Goal: Feedback & Contribution: Contribute content

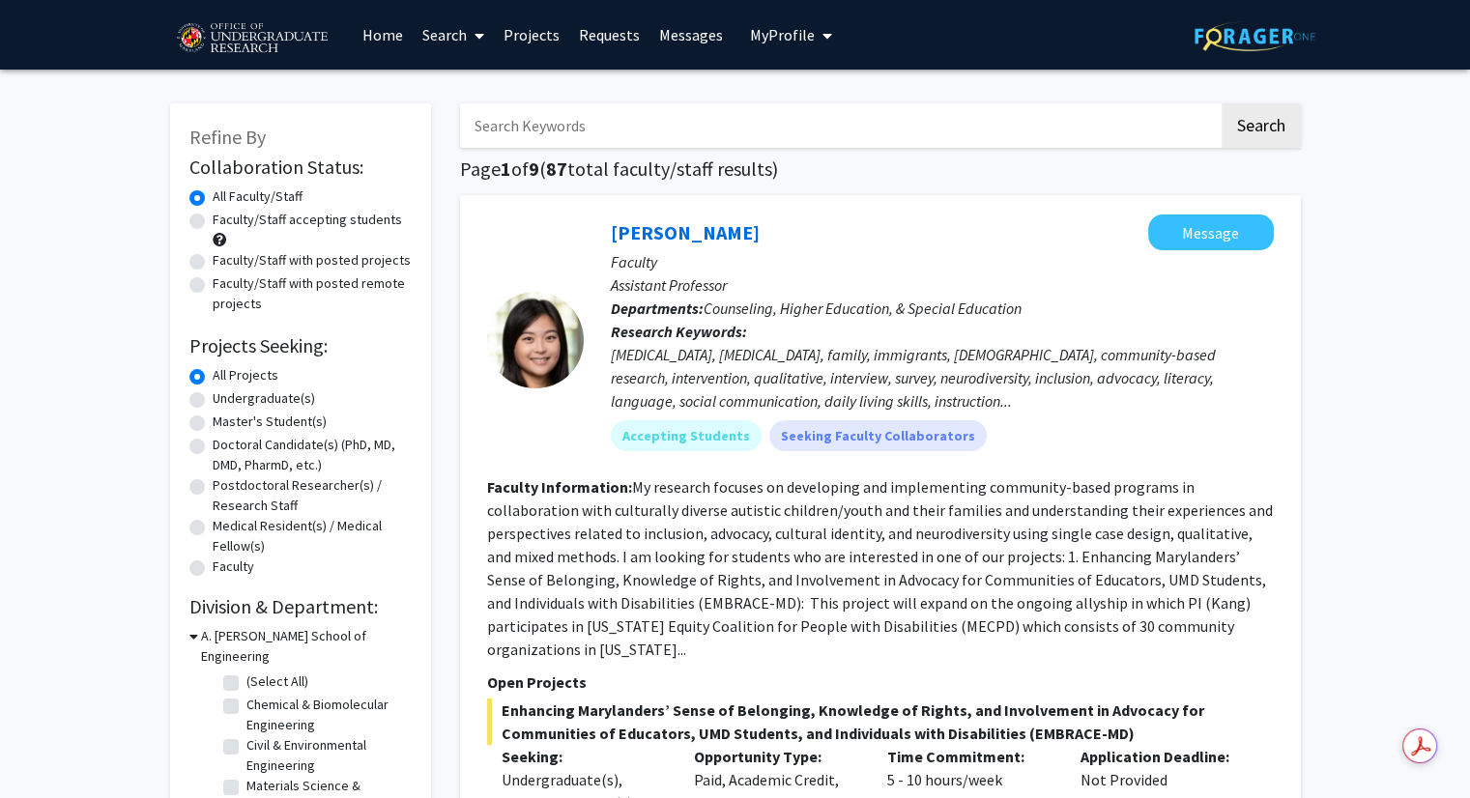
click at [780, 44] on button "My Profile" at bounding box center [791, 35] width 94 height 70
click at [853, 100] on span "[PERSON_NAME]" at bounding box center [870, 89] width 117 height 21
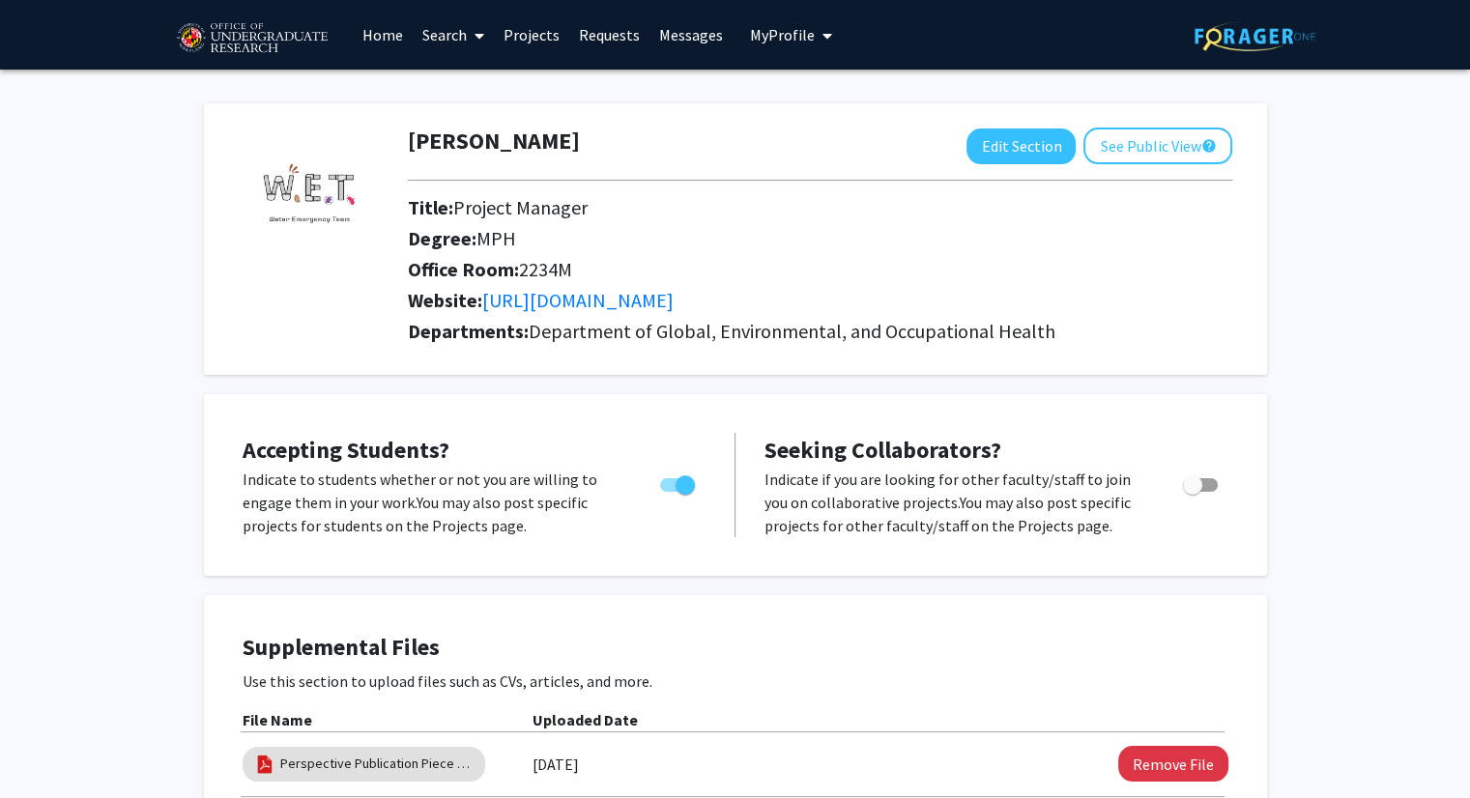
click at [686, 47] on link "Messages" at bounding box center [690, 35] width 83 height 68
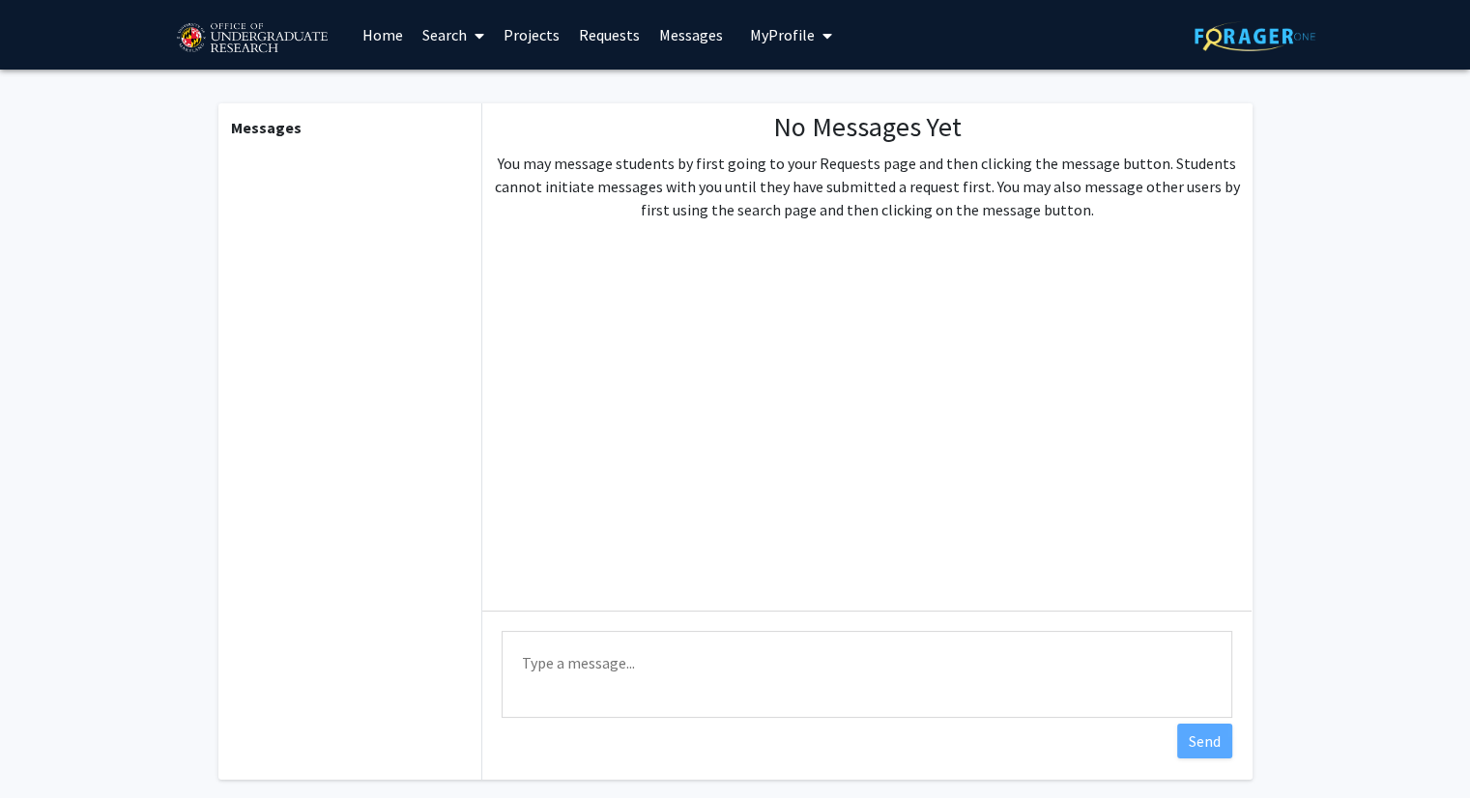
click at [569, 46] on link "Requests" at bounding box center [609, 35] width 80 height 68
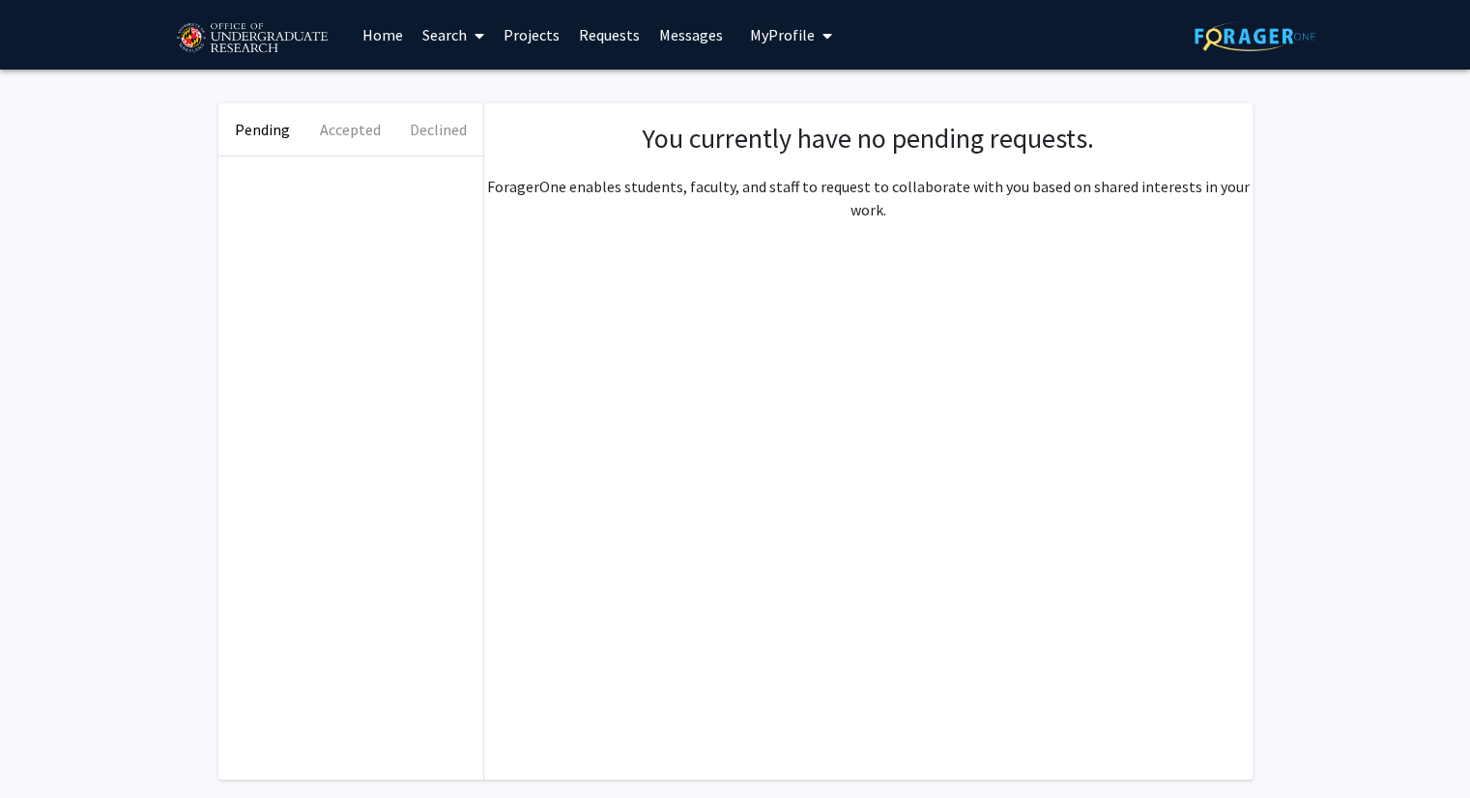
click at [497, 43] on link "Projects" at bounding box center [531, 35] width 75 height 68
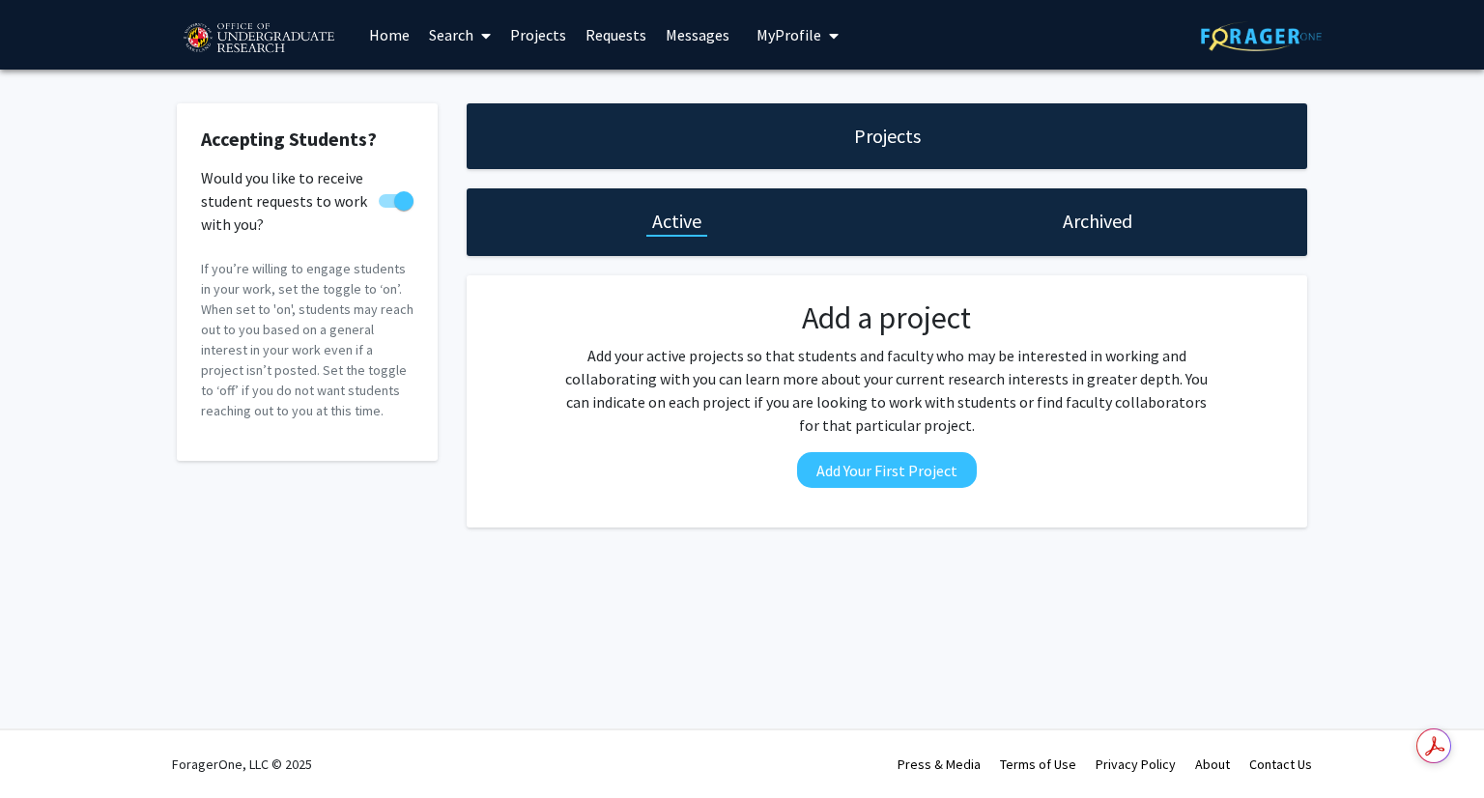
click at [408, 32] on link "Home" at bounding box center [389, 35] width 60 height 68
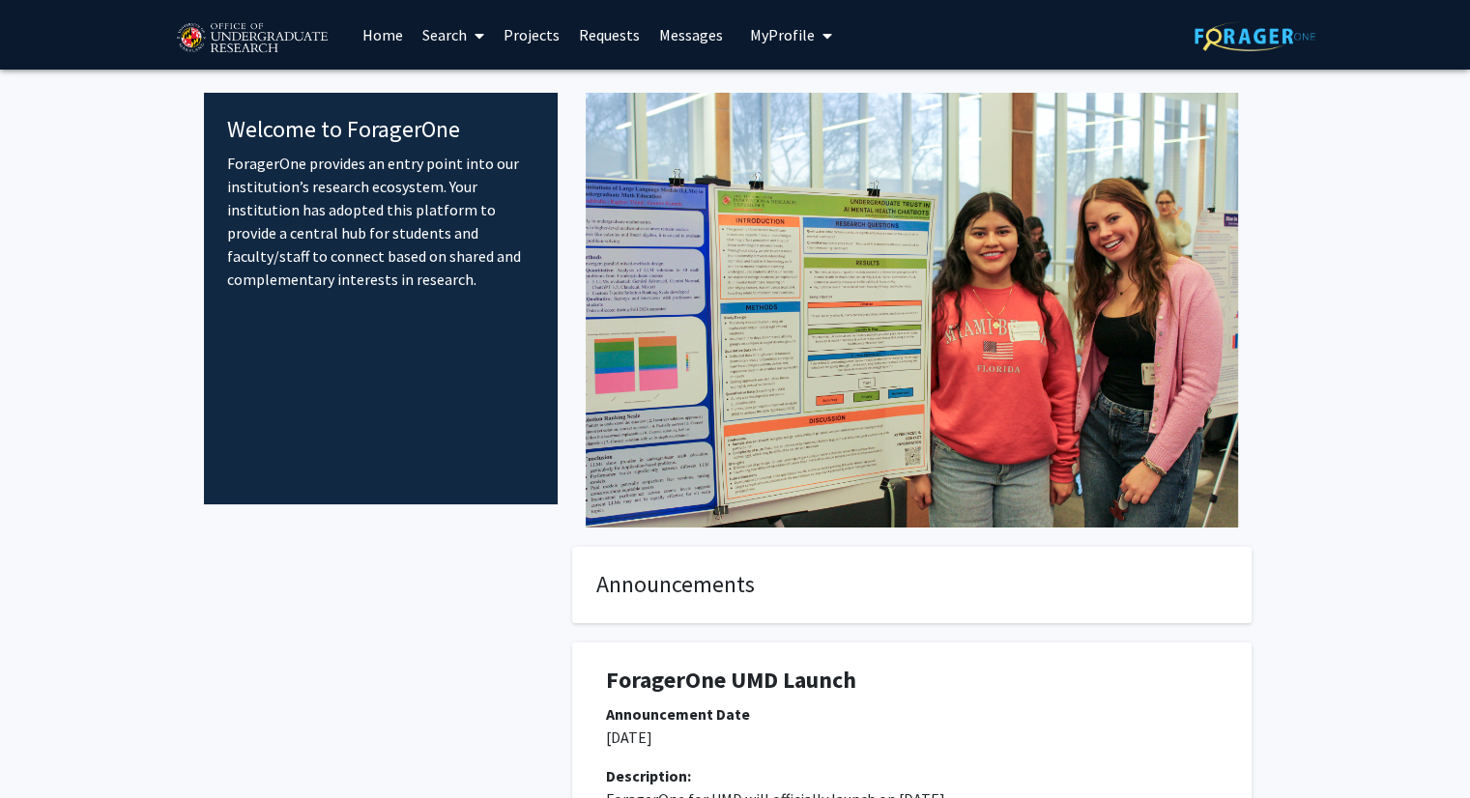
click at [475, 39] on icon at bounding box center [479, 35] width 10 height 15
click at [495, 94] on span "Faculty/Staff" at bounding box center [484, 89] width 142 height 39
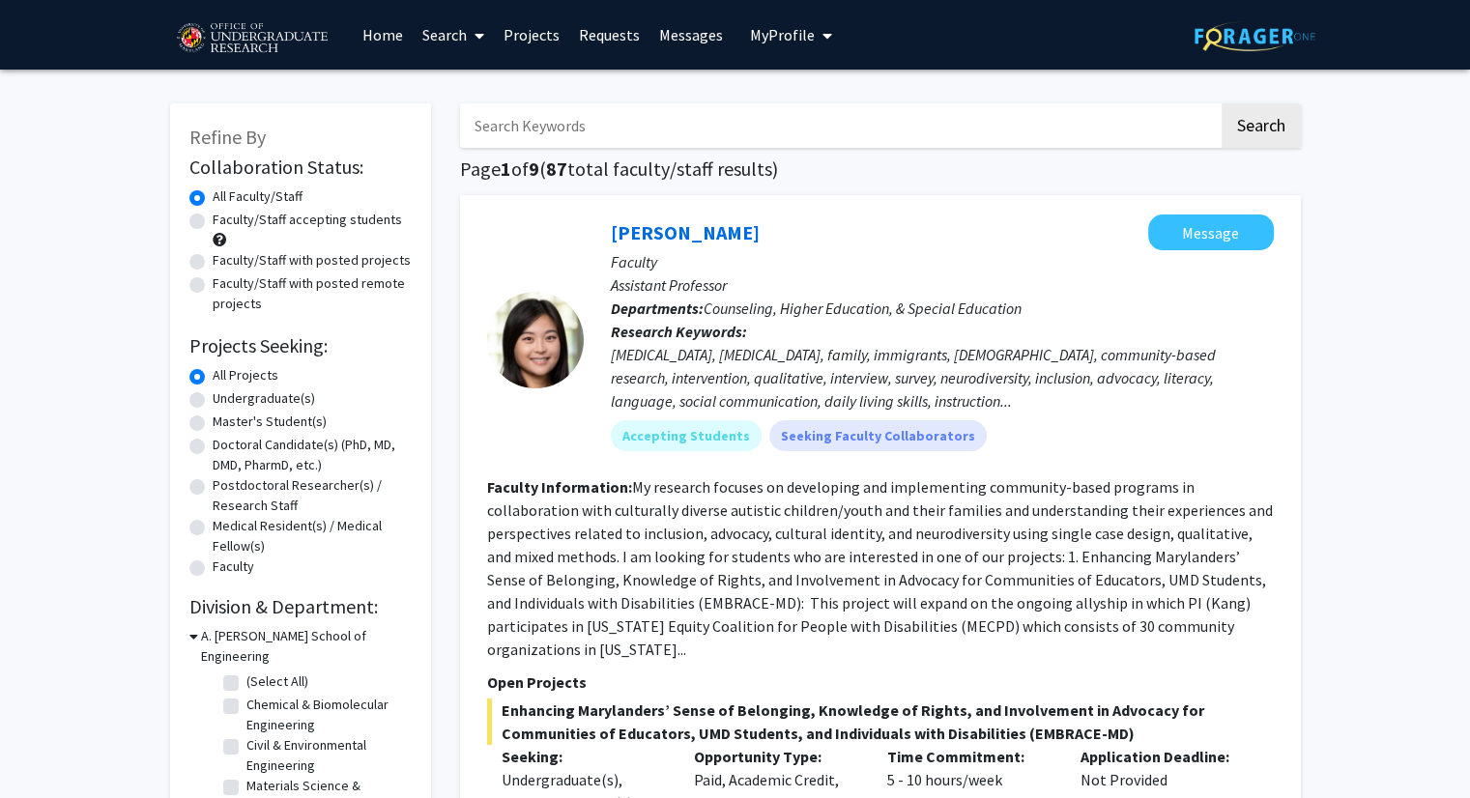
click at [794, 45] on button "My Profile" at bounding box center [791, 35] width 94 height 70
click at [857, 100] on span "[PERSON_NAME]" at bounding box center [870, 89] width 117 height 21
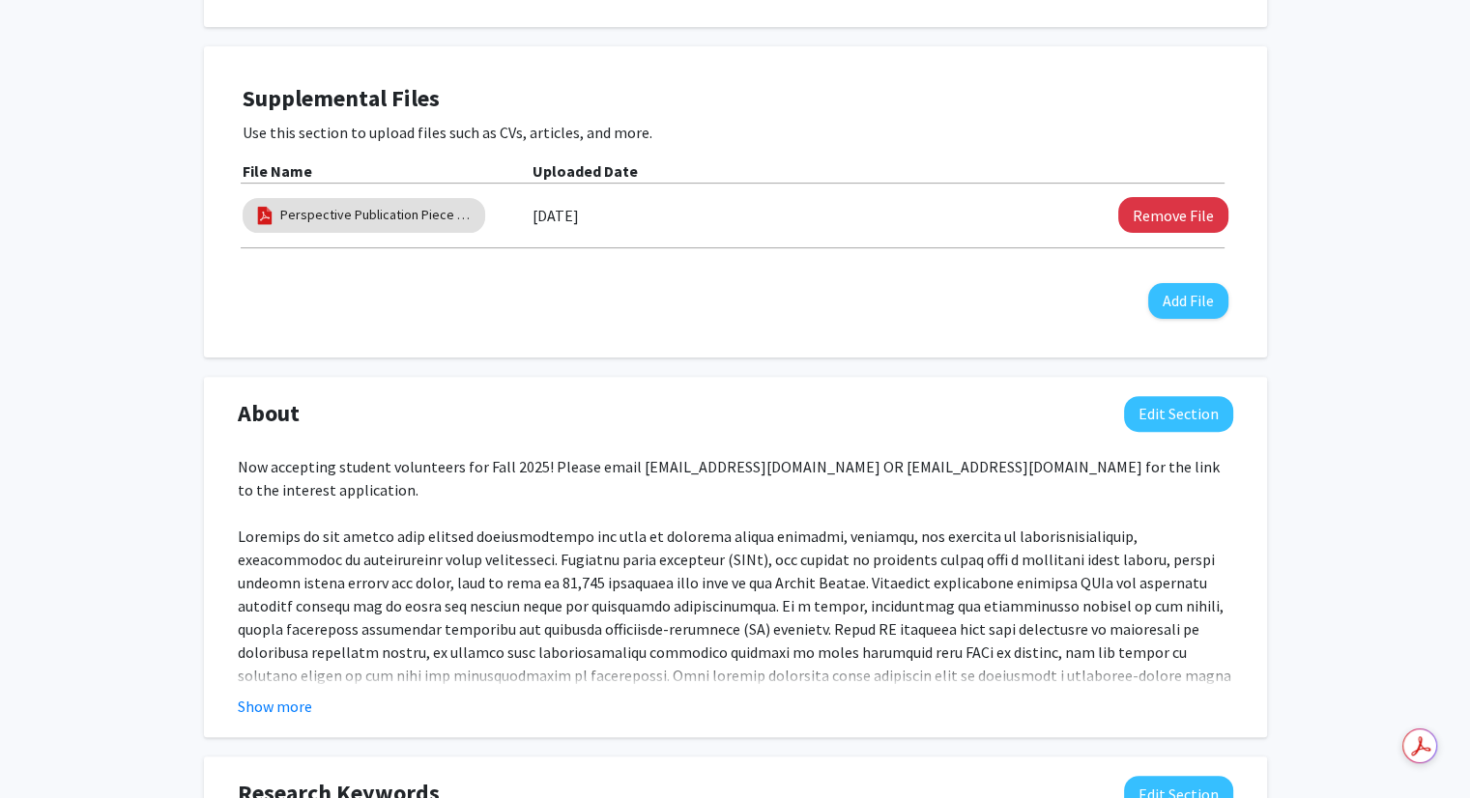
scroll to position [676, 0]
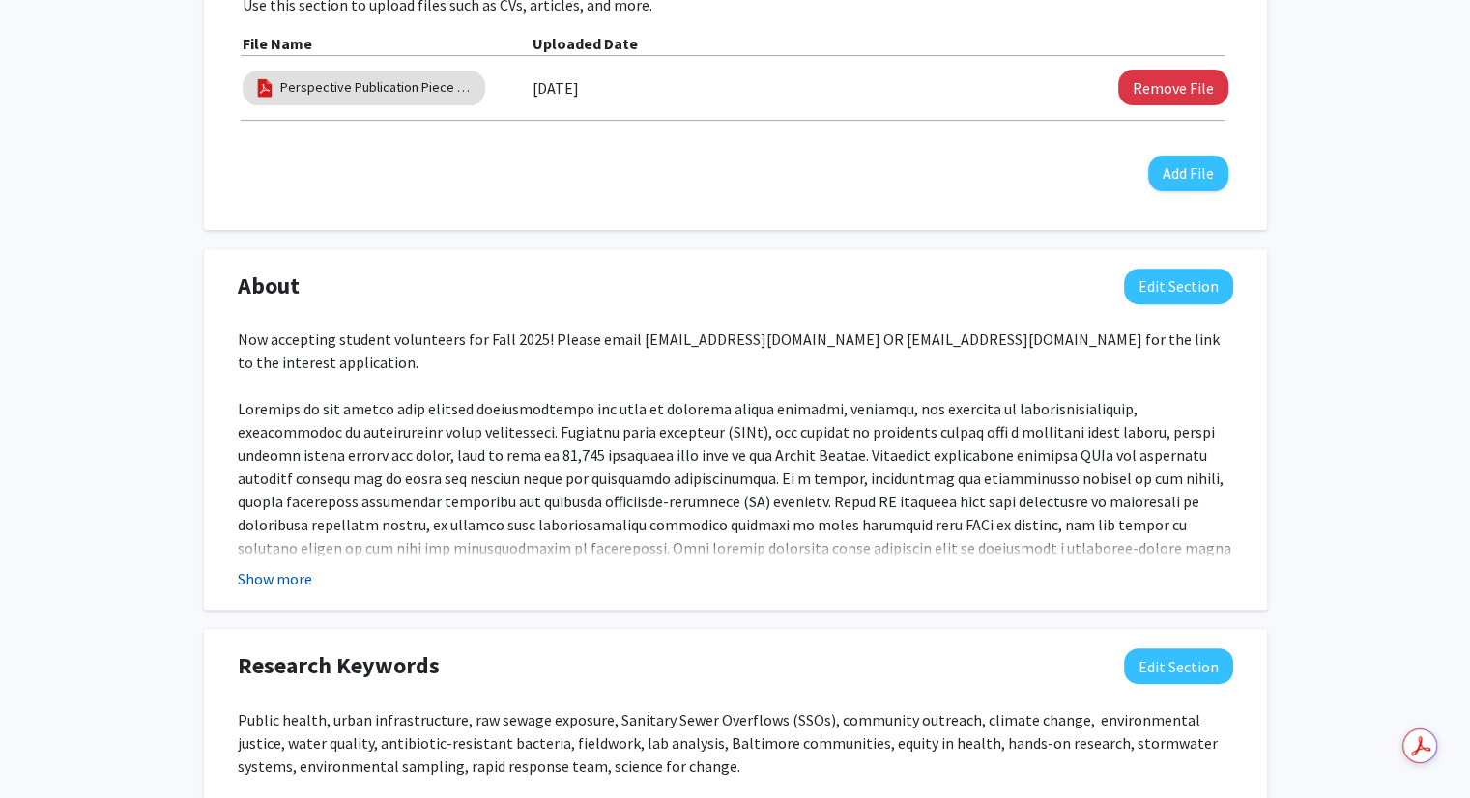
click at [289, 584] on button "Show more" at bounding box center [275, 578] width 74 height 23
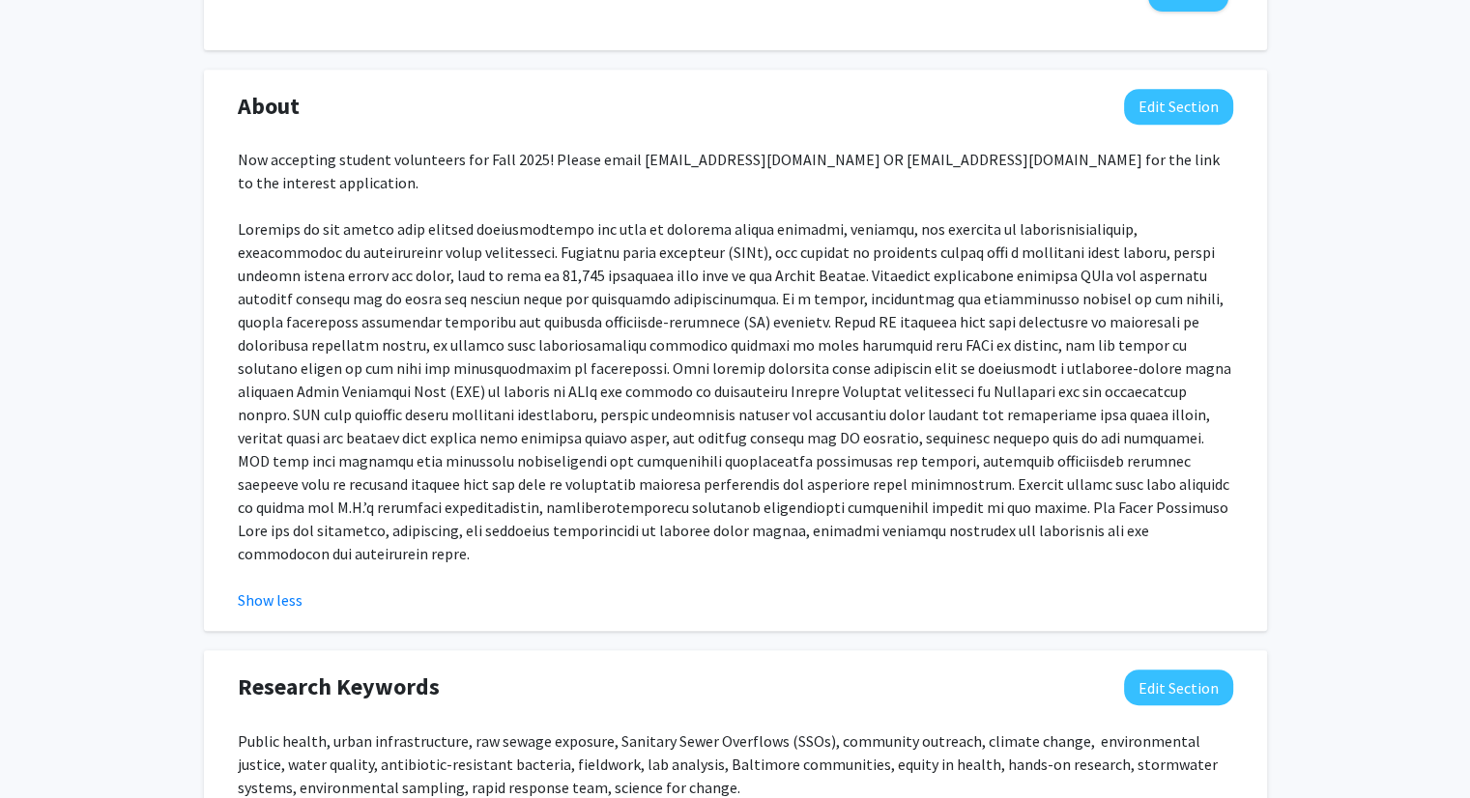
scroll to position [870, 0]
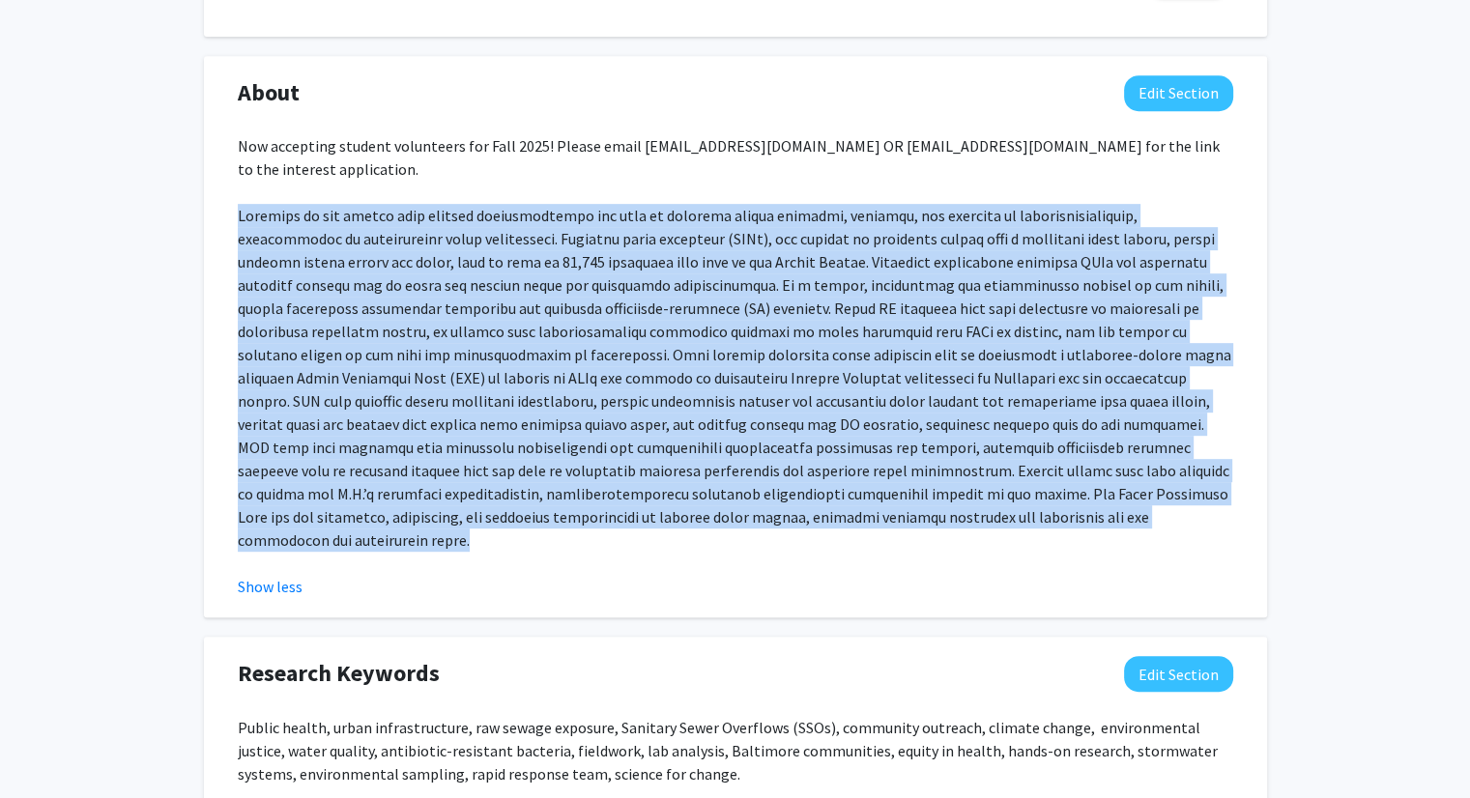
drag, startPoint x: 240, startPoint y: 195, endPoint x: 1165, endPoint y: 496, distance: 973.2
click at [1165, 496] on p at bounding box center [735, 378] width 995 height 348
copy p "Exposure to raw sewage from failing infrastructure can lead to negative health …"
click at [1167, 489] on p at bounding box center [735, 378] width 995 height 348
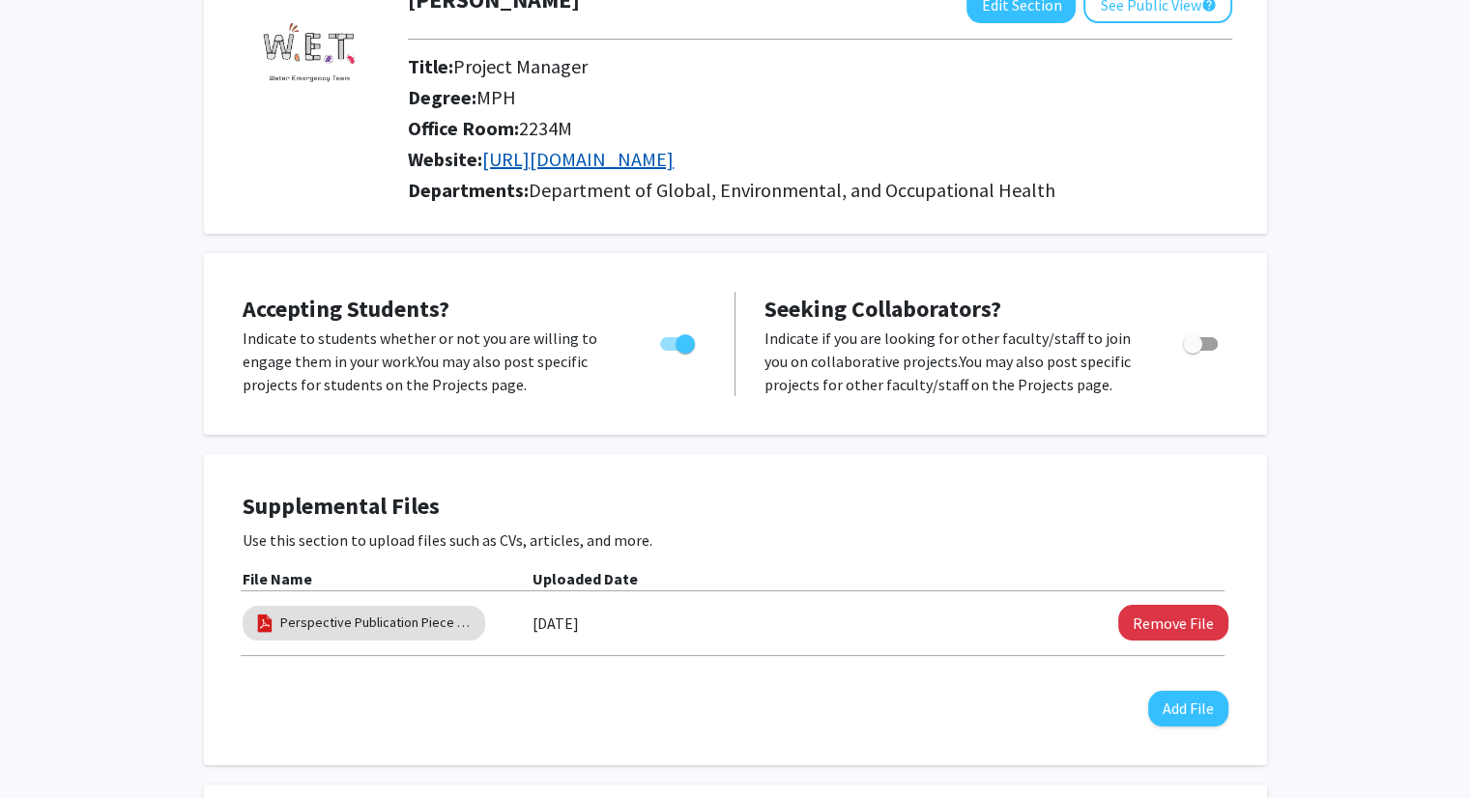
scroll to position [0, 0]
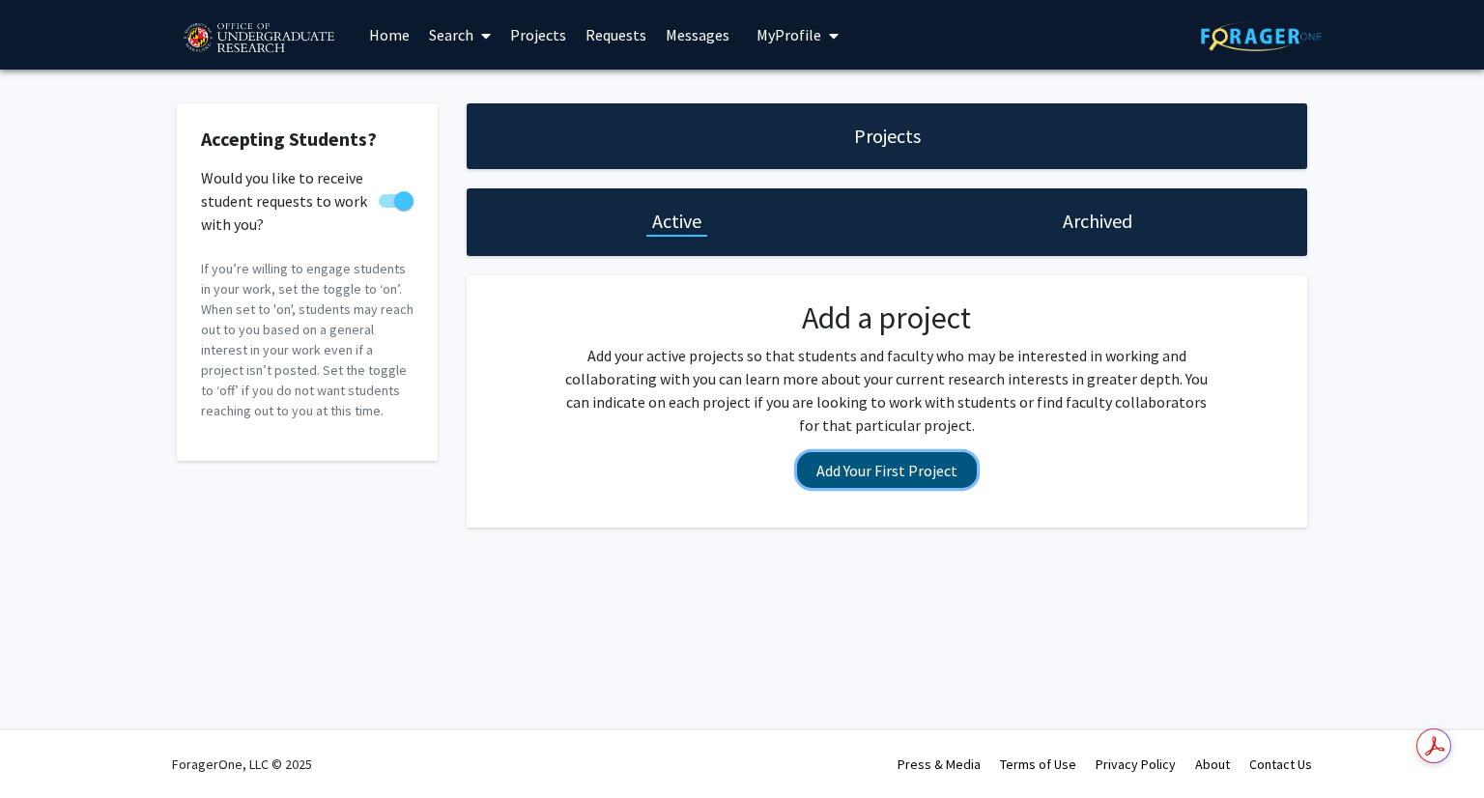
click at [923, 463] on button "Add Your First Project" at bounding box center [887, 470] width 180 height 36
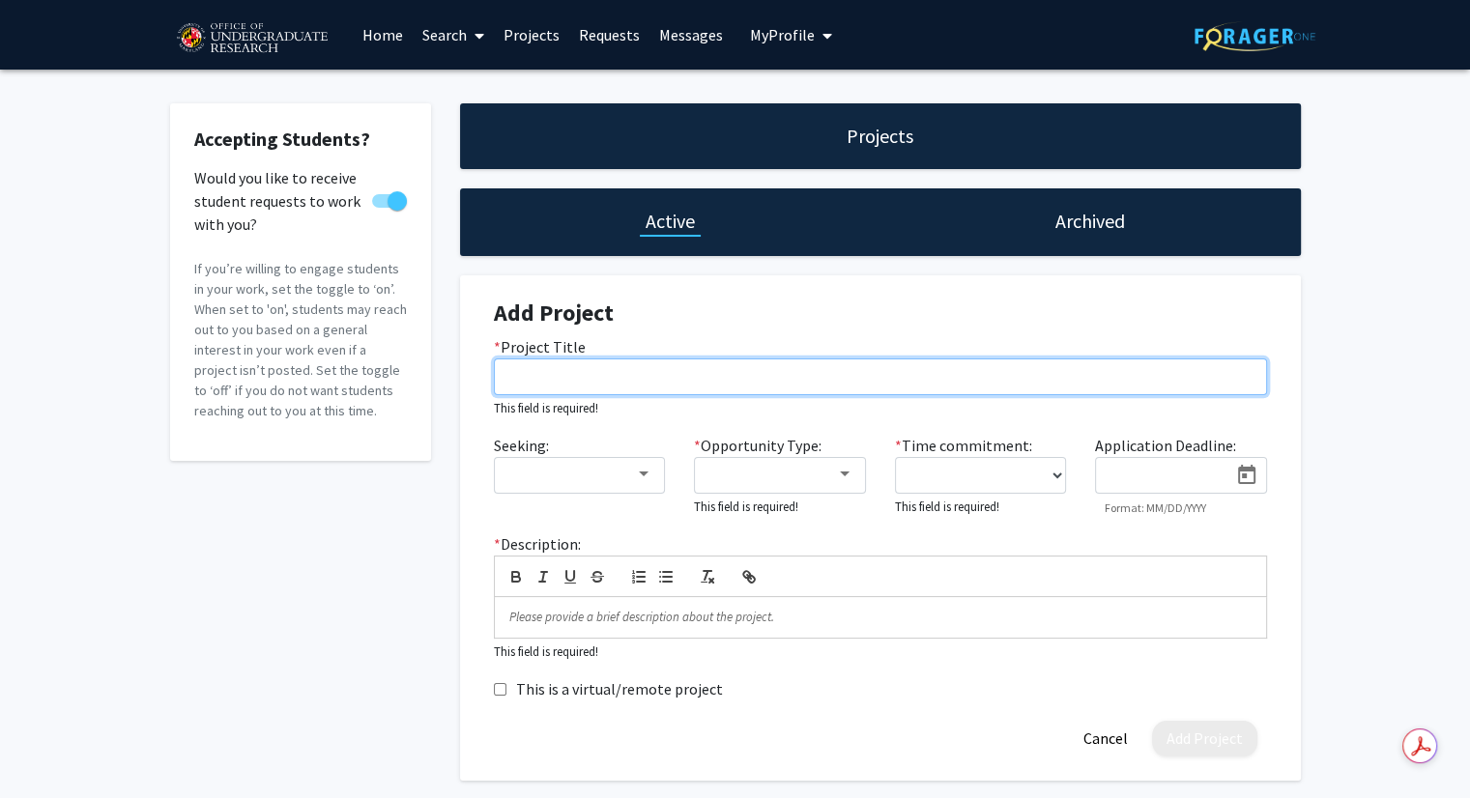
click at [591, 380] on input "* Project Title" at bounding box center [880, 376] width 773 height 37
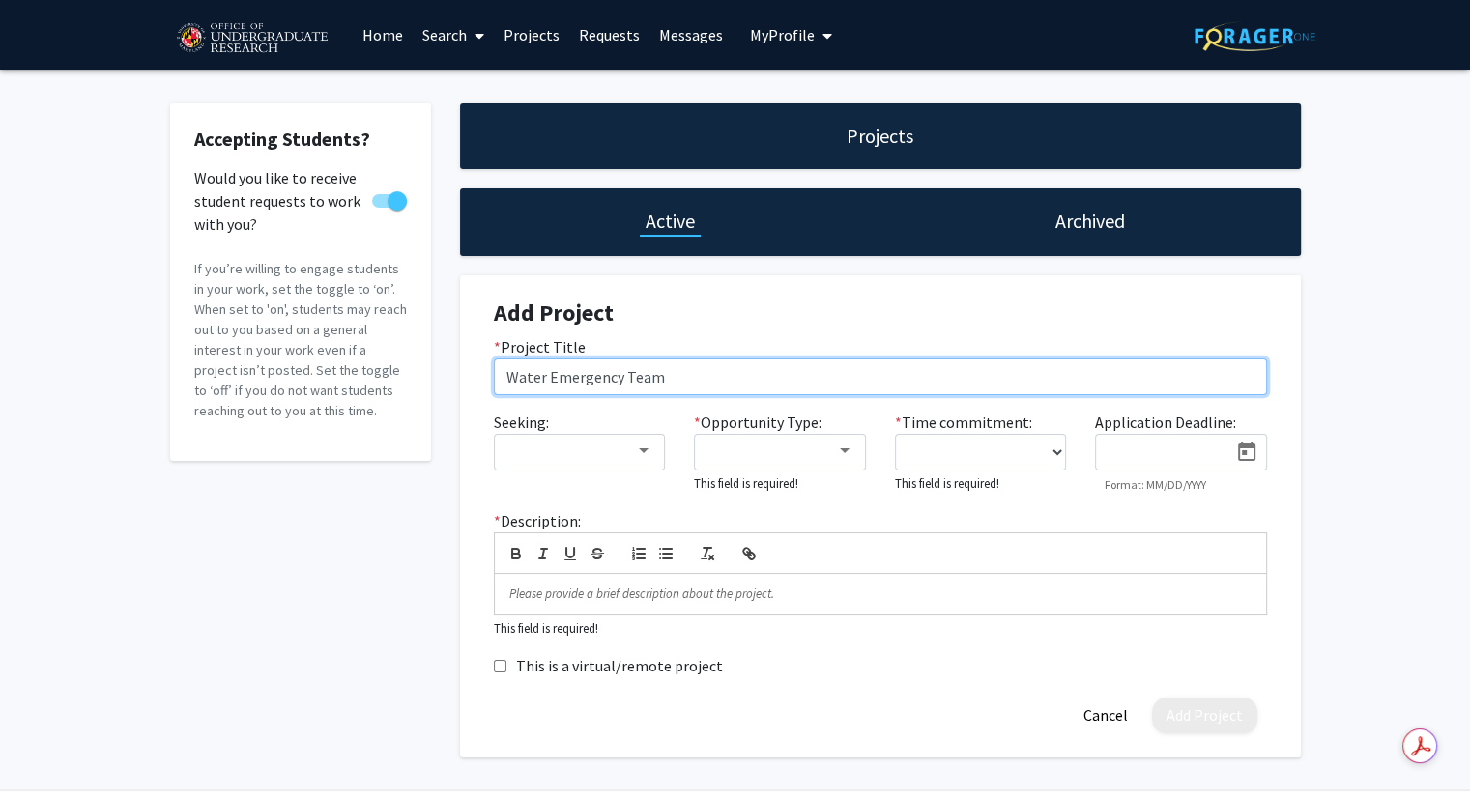
type input "Water Emergency Team"
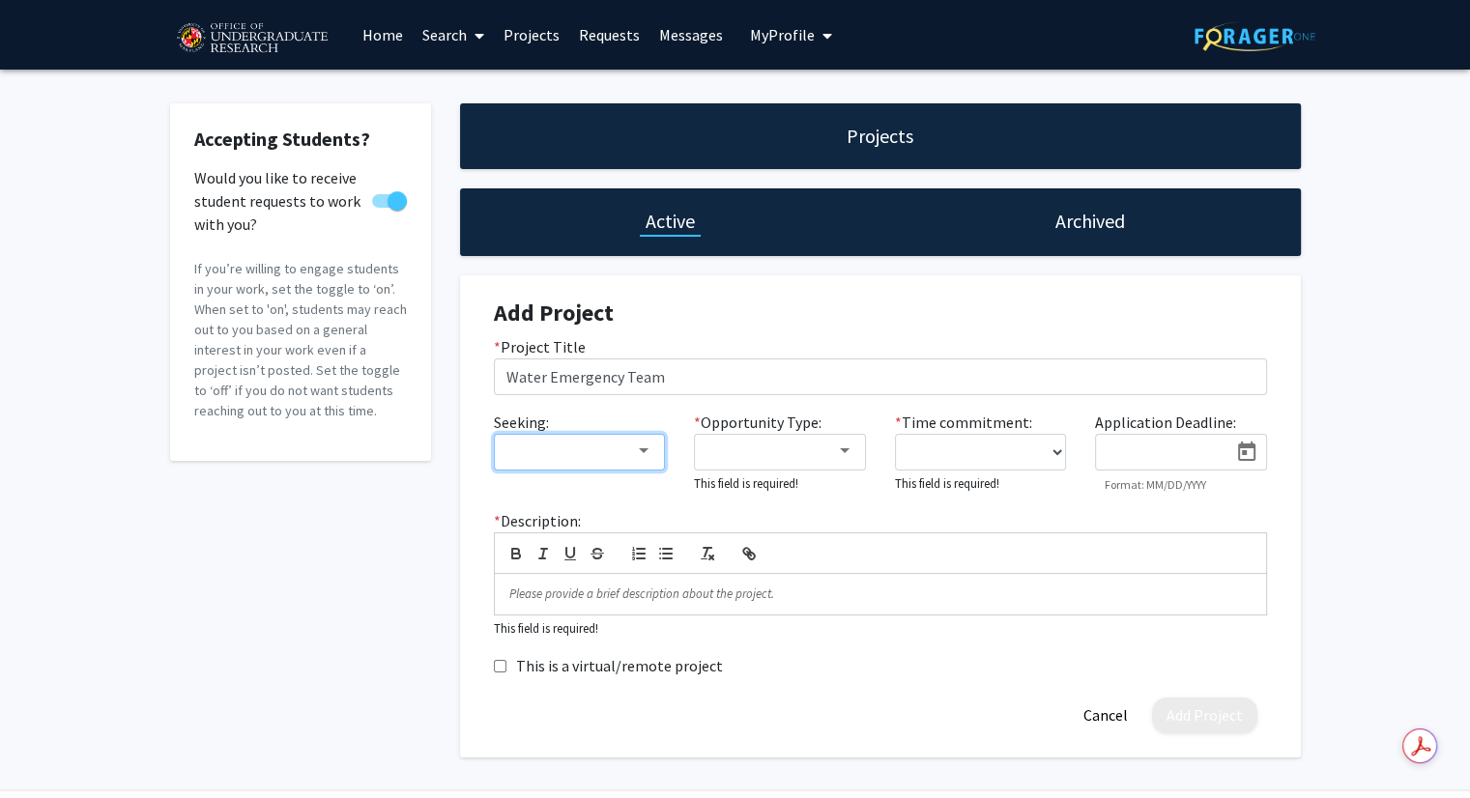
click at [608, 469] on mat-select at bounding box center [580, 452] width 172 height 37
click at [608, 459] on div at bounding box center [570, 451] width 129 height 23
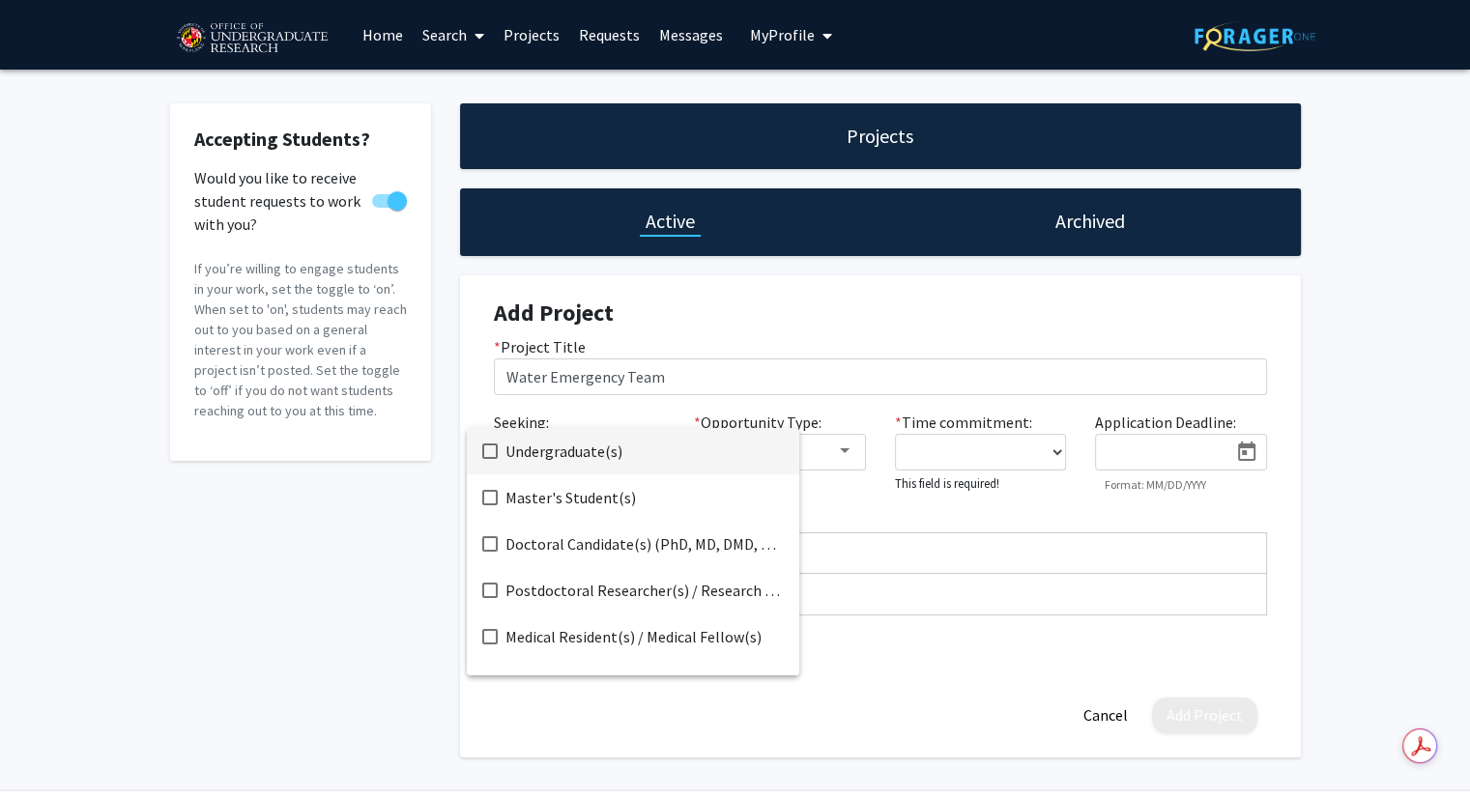
click at [646, 452] on span "Undergraduate(s)" at bounding box center [644, 451] width 278 height 46
click at [643, 499] on span "Master's Student(s)" at bounding box center [644, 497] width 278 height 46
click at [839, 451] on div at bounding box center [735, 399] width 1470 height 798
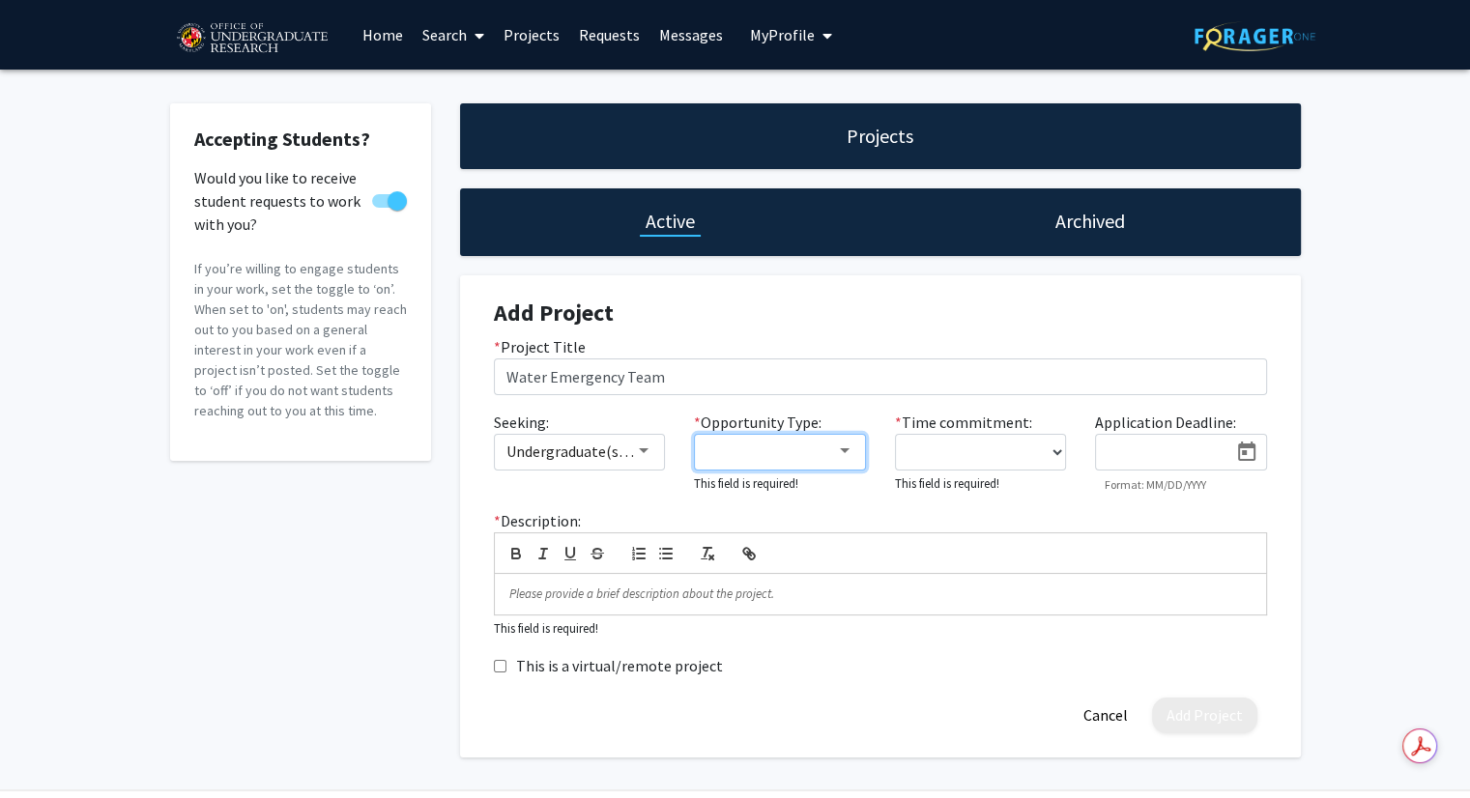
click at [836, 451] on div at bounding box center [844, 450] width 17 height 15
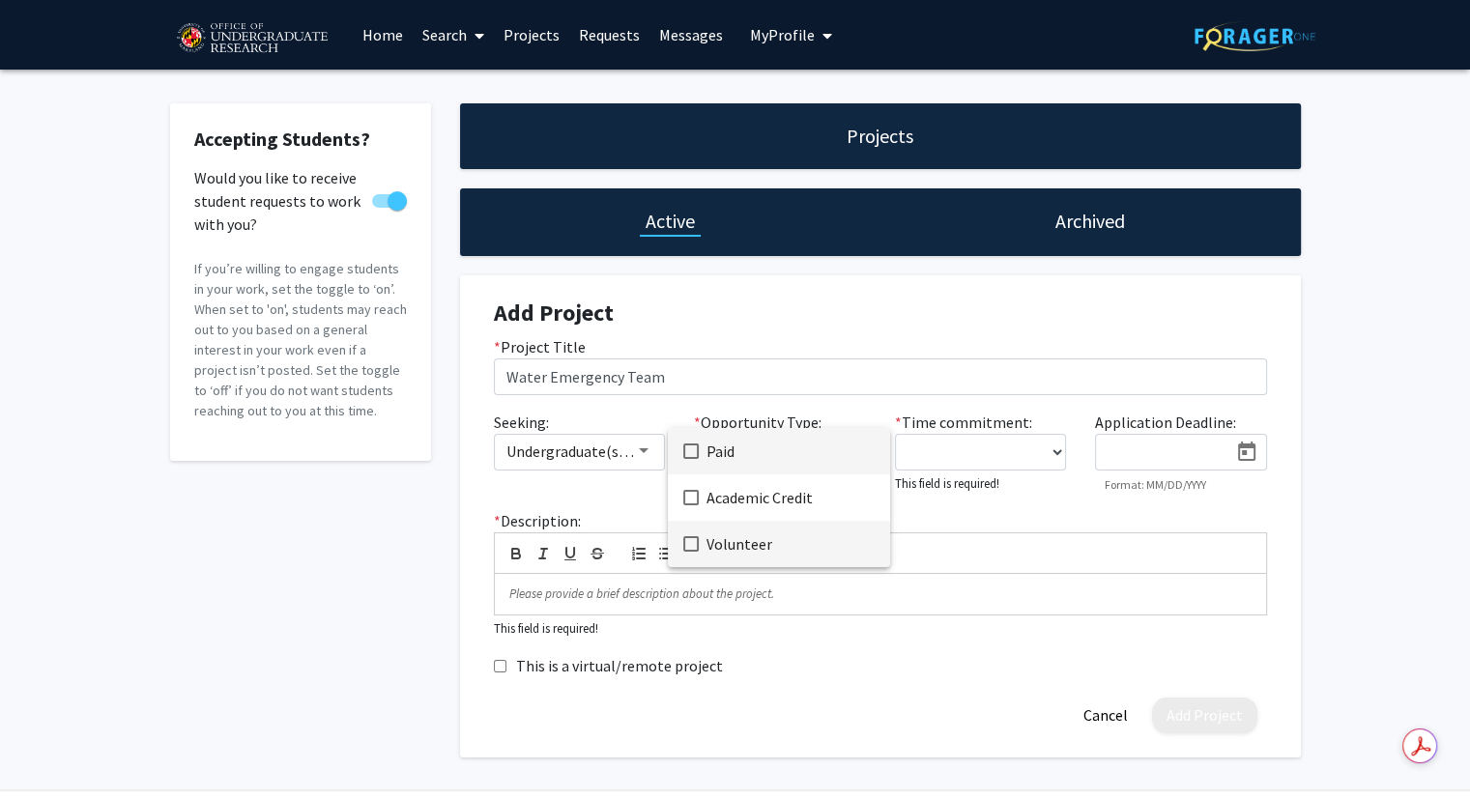
click at [783, 556] on span "Volunteer" at bounding box center [790, 544] width 168 height 46
click at [833, 509] on span "Academic Credit" at bounding box center [790, 497] width 168 height 46
click at [757, 489] on span "Academic Credit" at bounding box center [790, 497] width 168 height 46
click at [1044, 510] on div at bounding box center [735, 399] width 1470 height 798
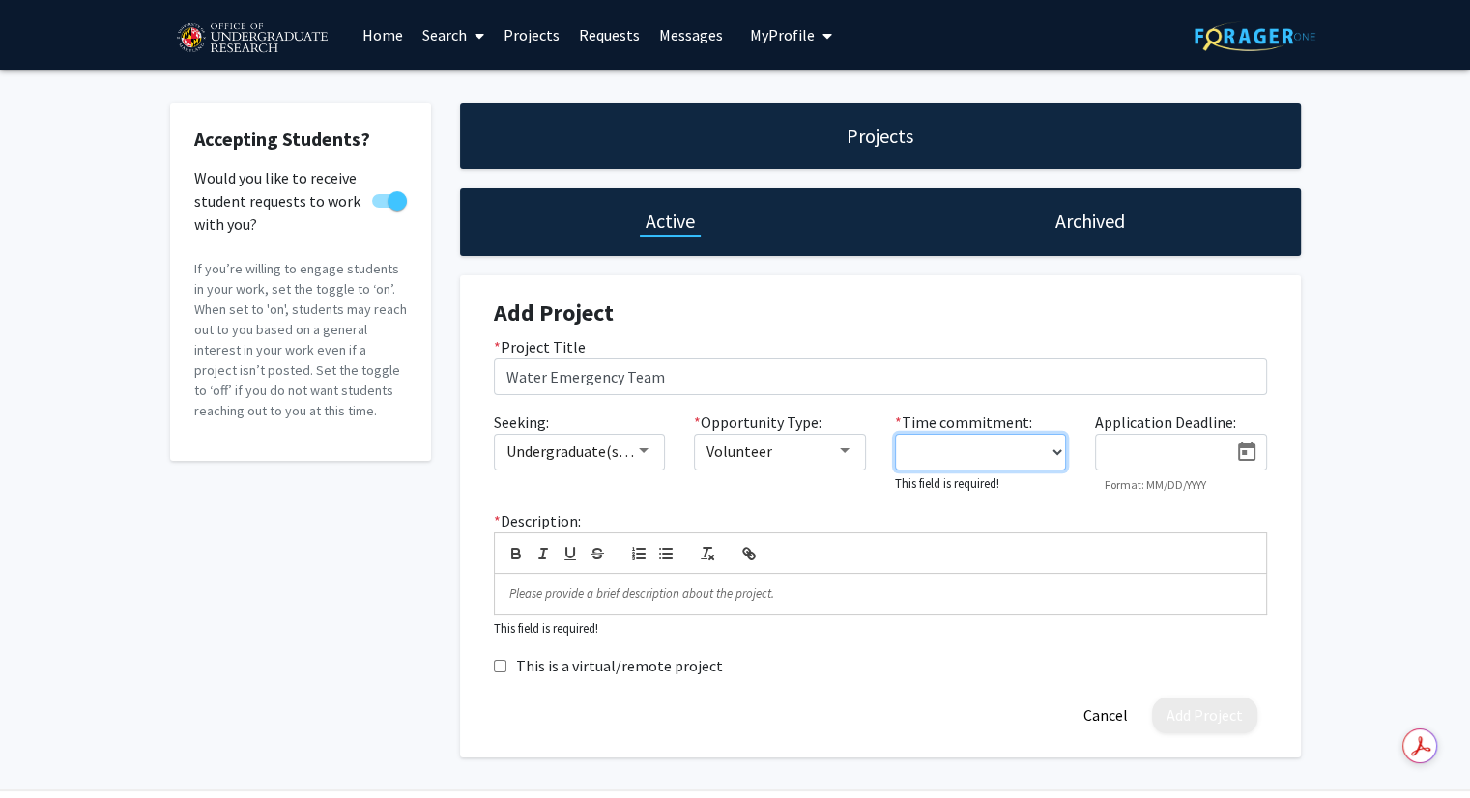
click at [1027, 447] on select "0 - 5 hours/week 5 - 10 hours/week 10 - 15 hours/week 15 - 20 hours/week 20 - 3…" at bounding box center [981, 452] width 172 height 37
select select "5 - 10"
click at [895, 434] on select "0 - 5 hours/week 5 - 10 hours/week 10 - 15 hours/week 15 - 20 hours/week 20 - 3…" at bounding box center [981, 452] width 172 height 37
click at [1126, 451] on input at bounding box center [1166, 452] width 122 height 17
click at [1312, 380] on div "Projects Active Archived Add Project * Project Title Water Emergency Team Seeki…" at bounding box center [880, 428] width 870 height 651
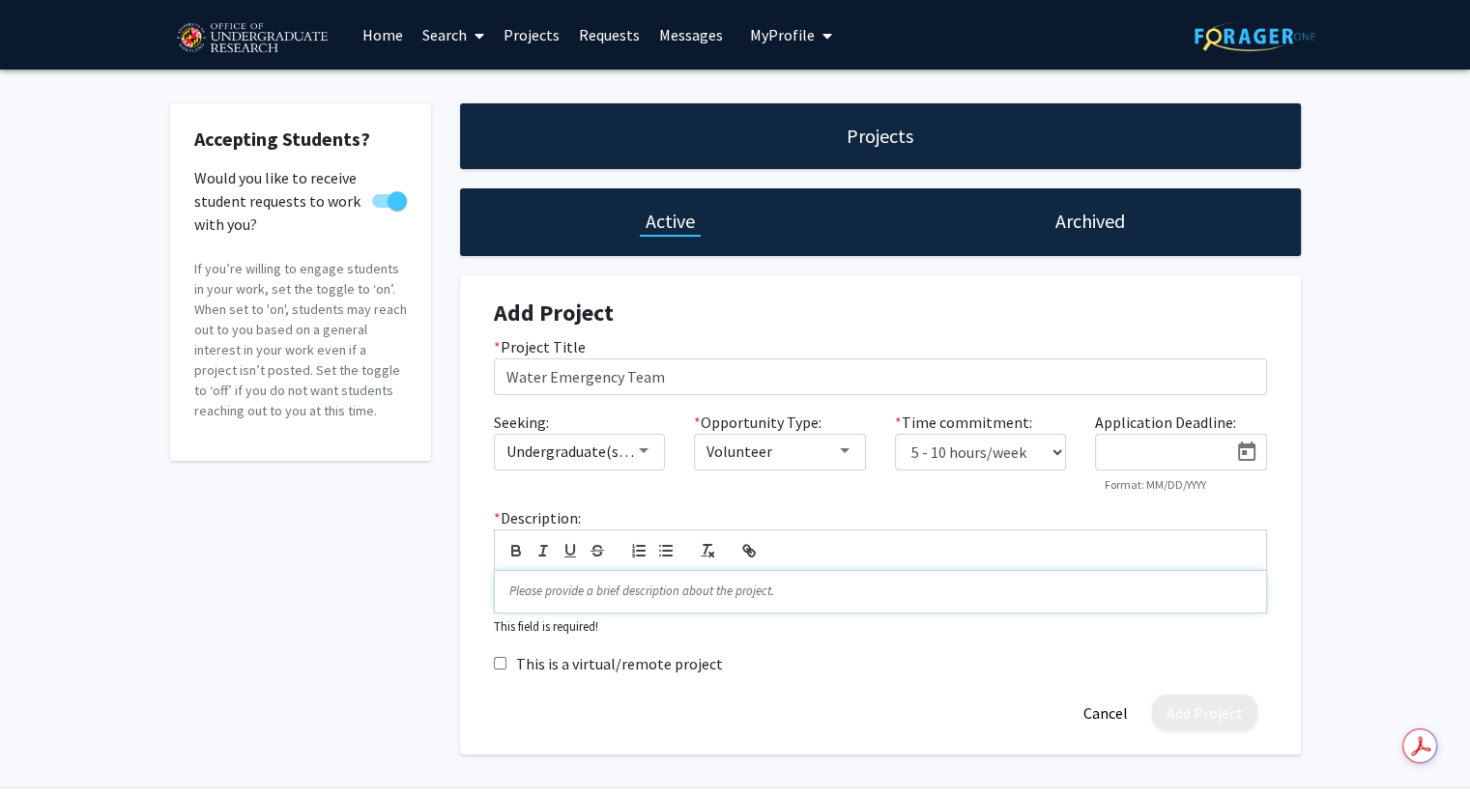
click at [576, 589] on p at bounding box center [880, 591] width 742 height 17
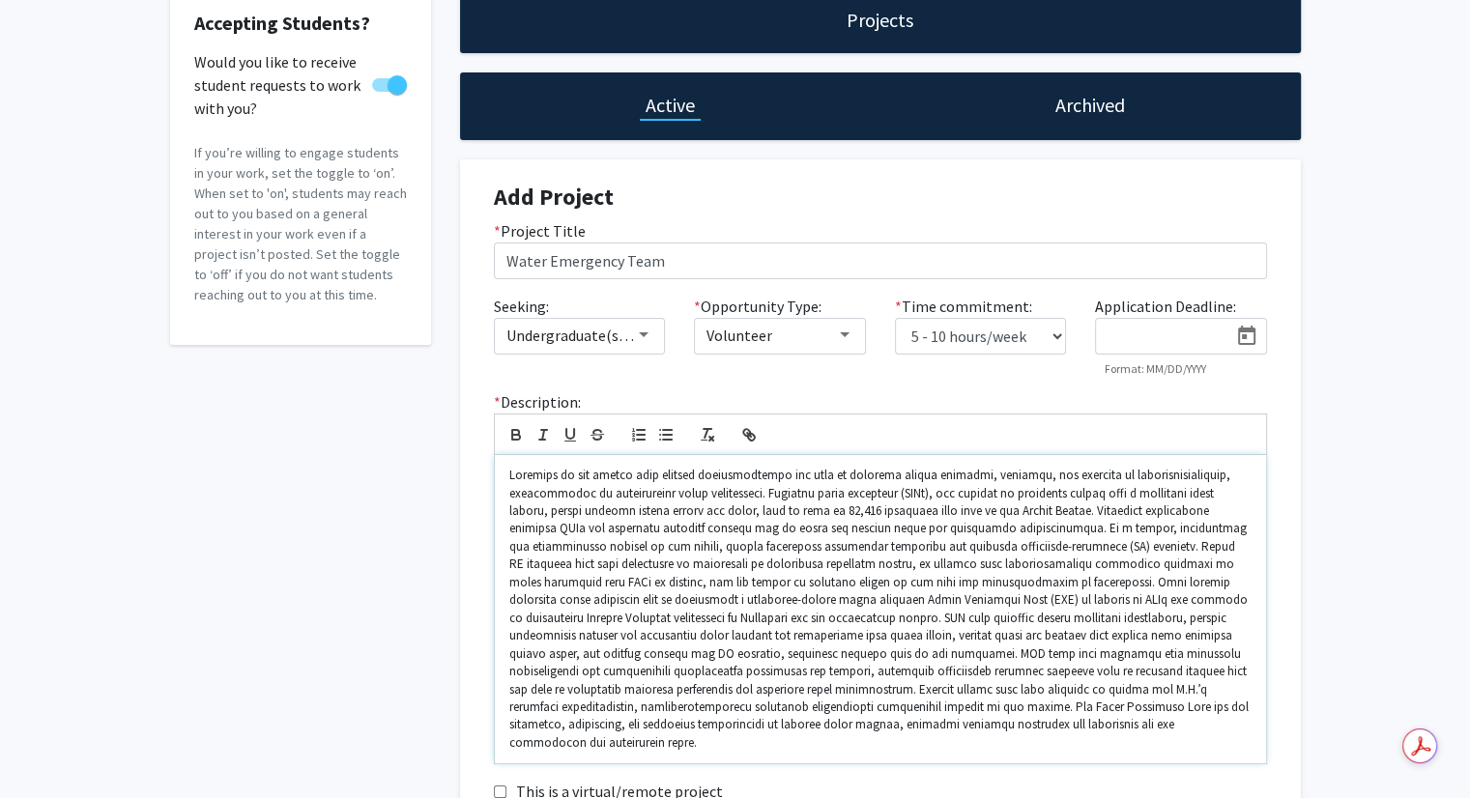
scroll to position [193, 0]
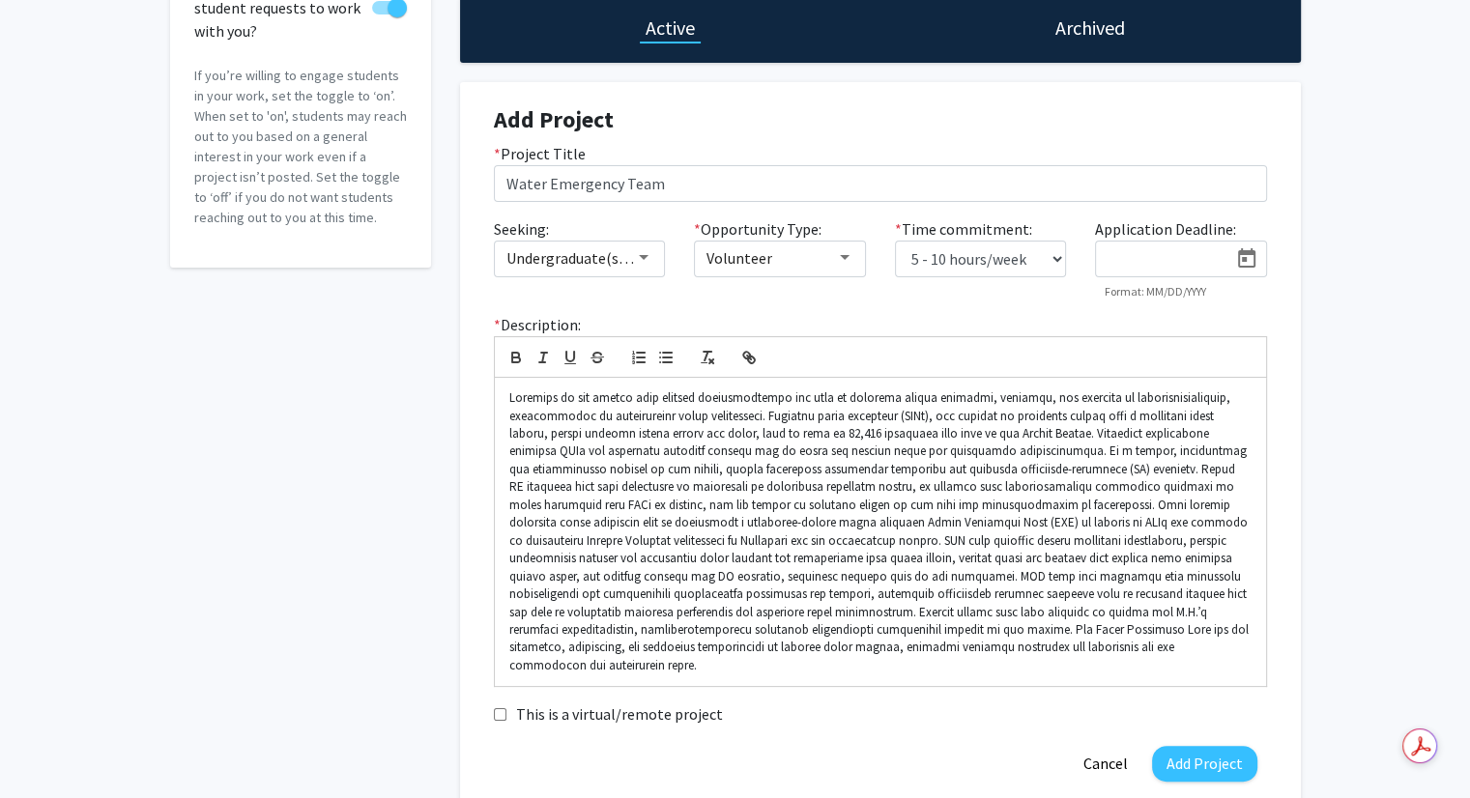
click at [331, 534] on div "Accepting Students? Would you like to receive student requests to work with you…" at bounding box center [301, 358] width 290 height 896
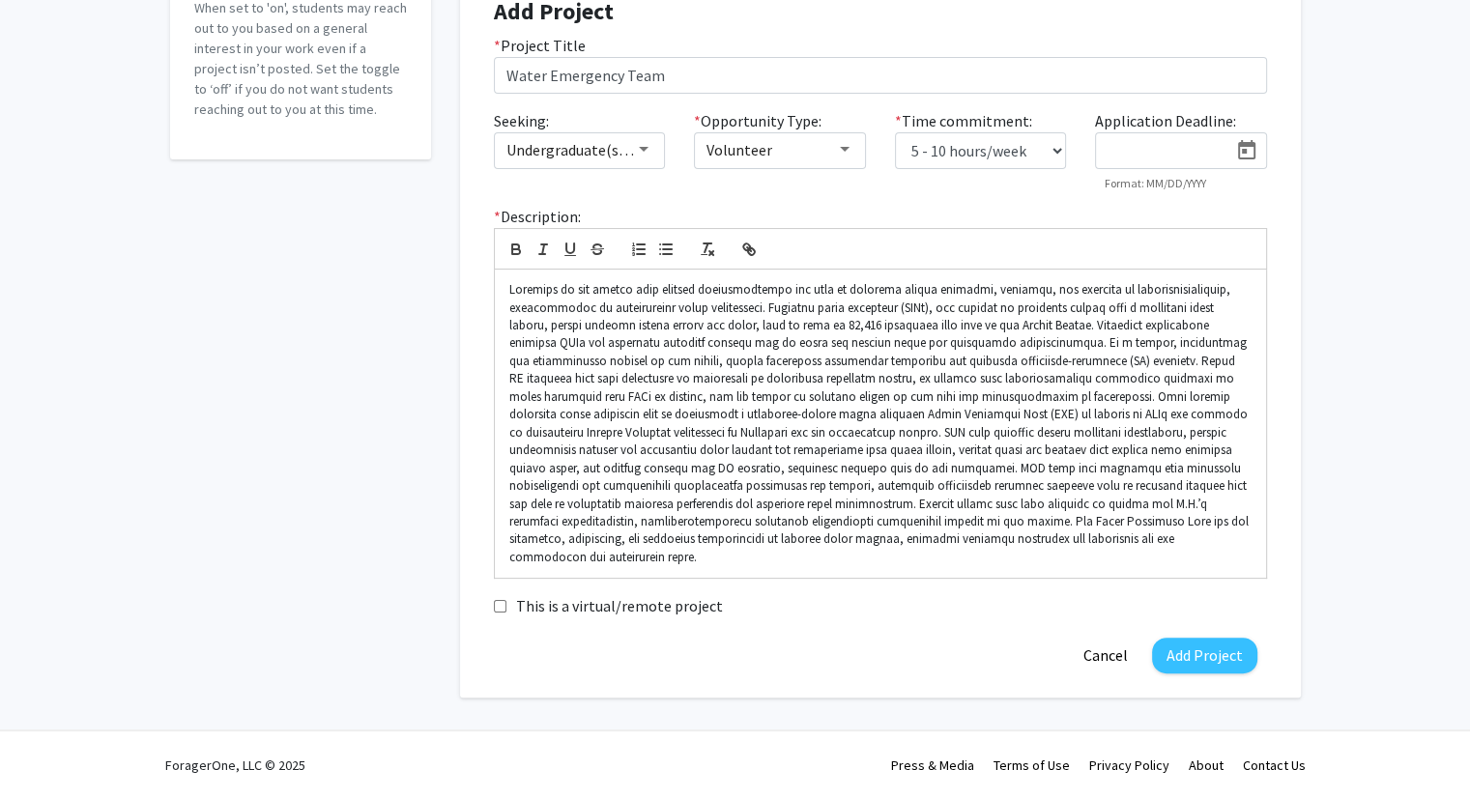
scroll to position [301, 0]
click at [1190, 655] on button "Add Project" at bounding box center [1204, 656] width 105 height 36
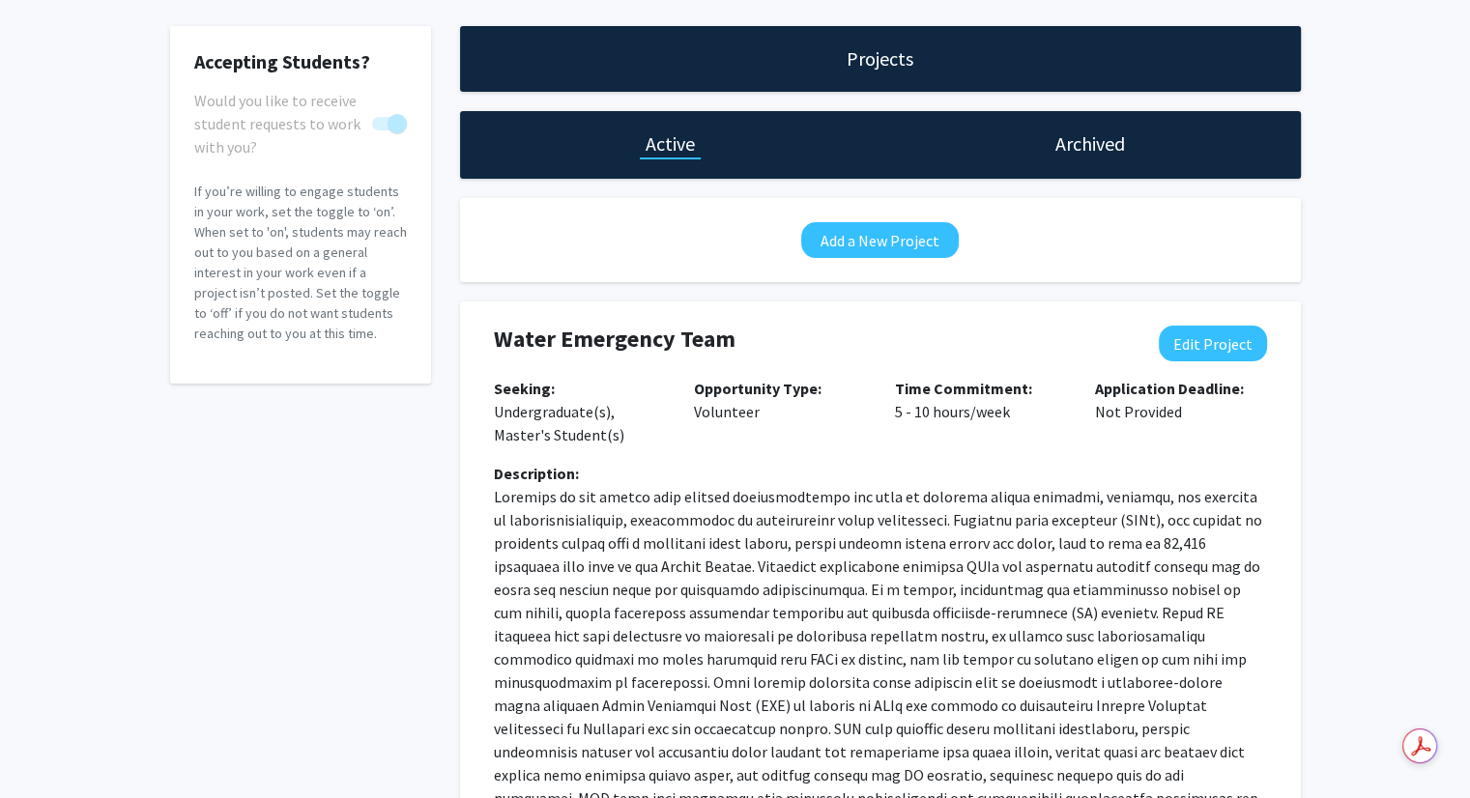
scroll to position [0, 0]
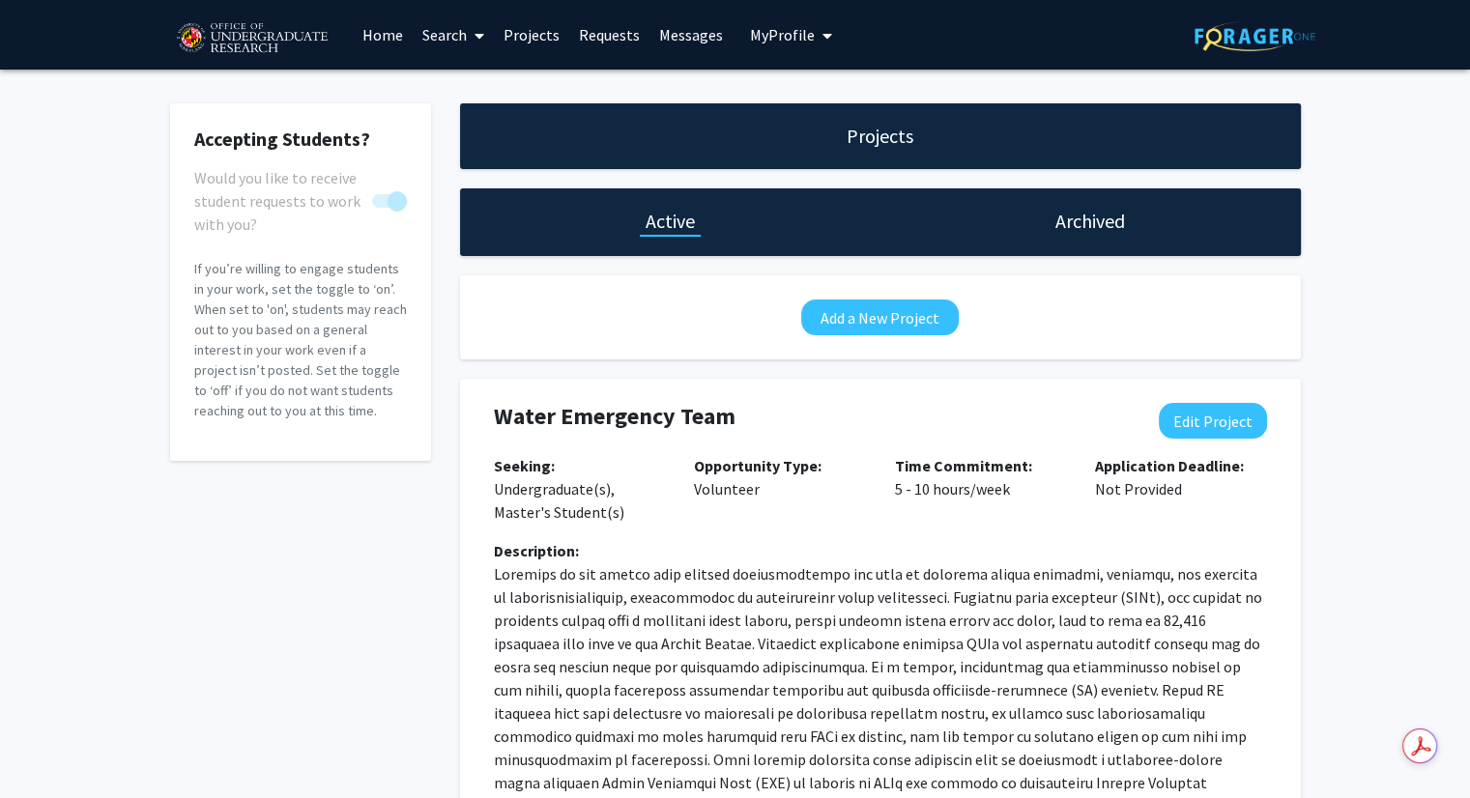
click at [808, 32] on span "My Profile" at bounding box center [782, 34] width 65 height 19
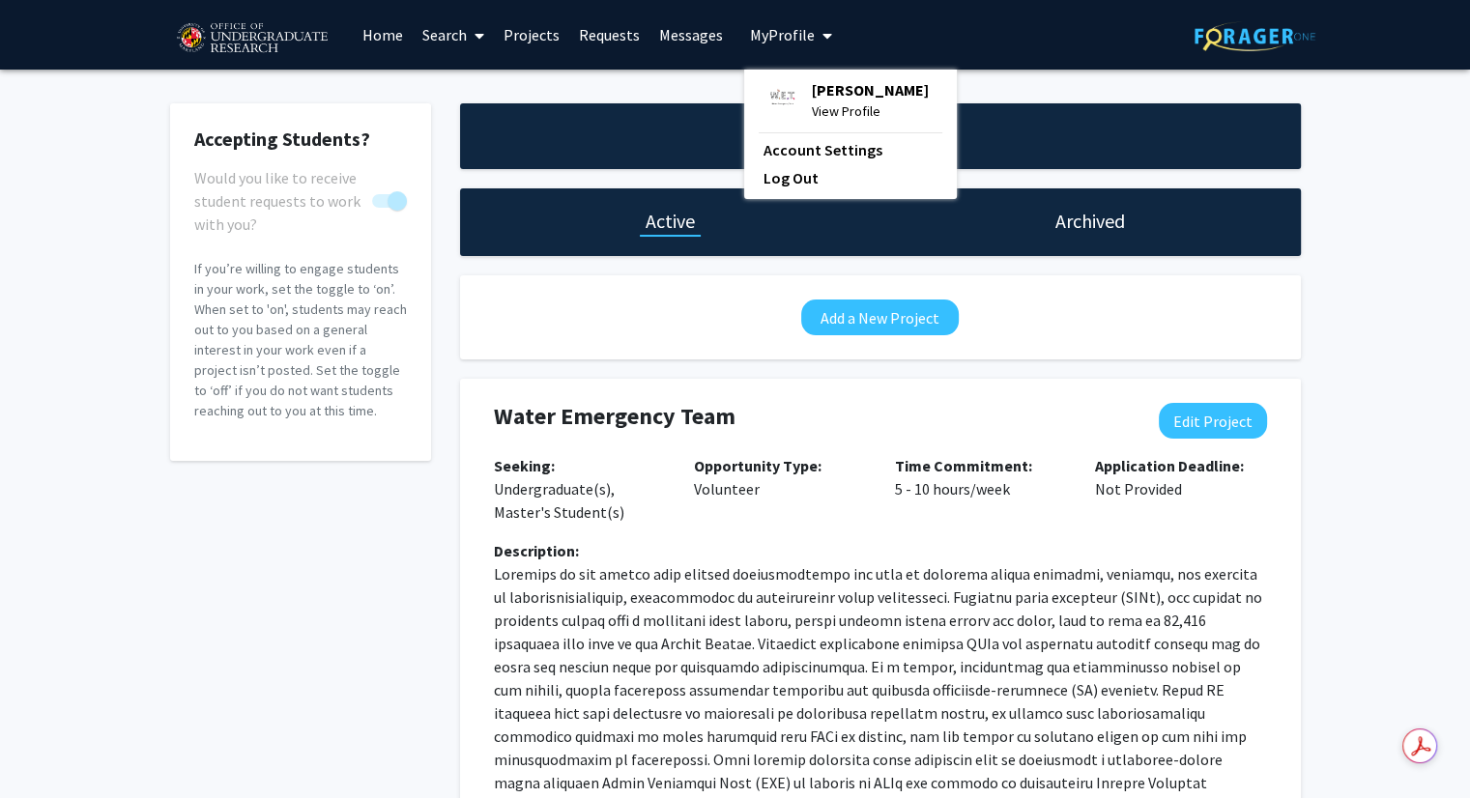
click at [814, 82] on span "[PERSON_NAME]" at bounding box center [870, 89] width 117 height 21
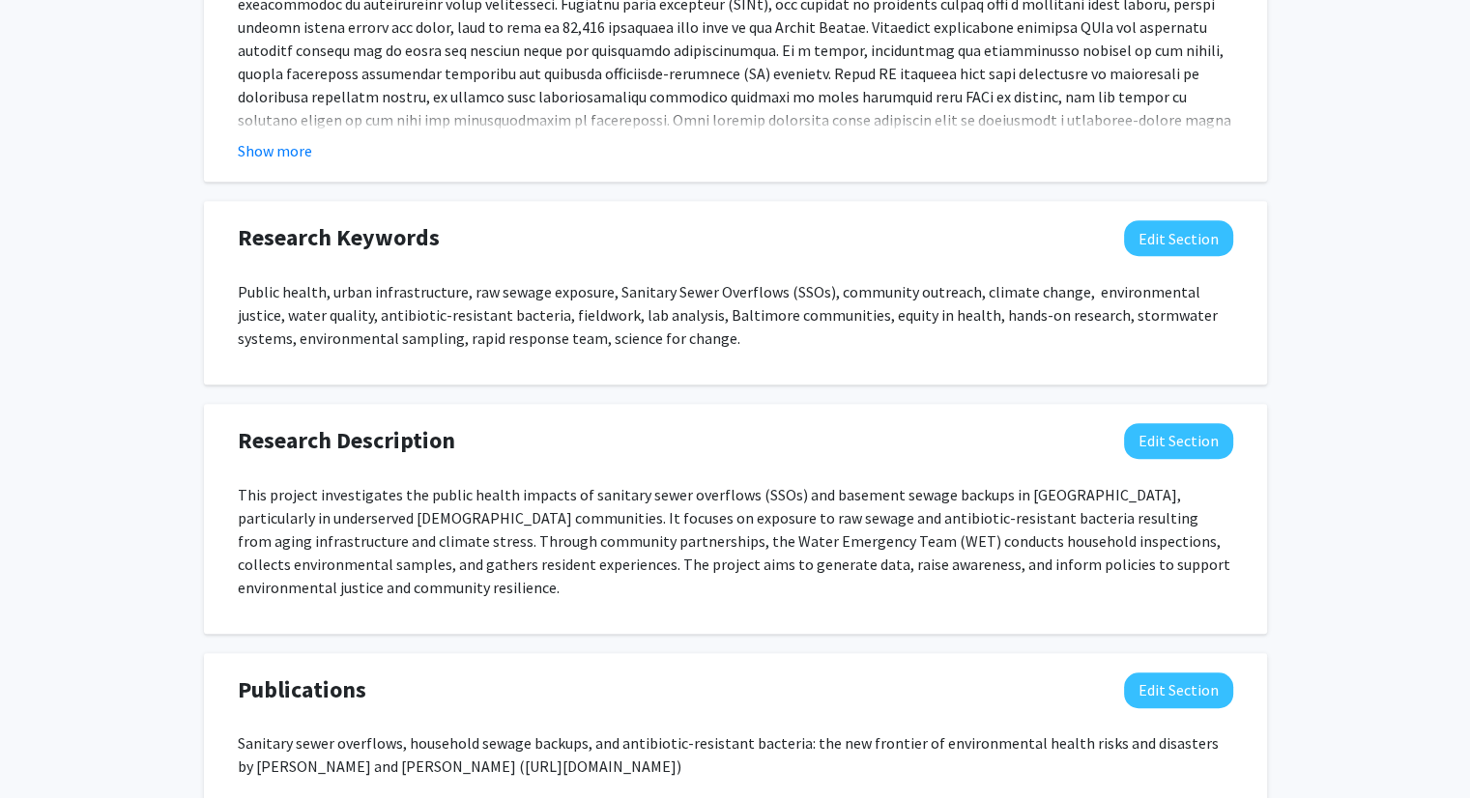
scroll to position [1380, 0]
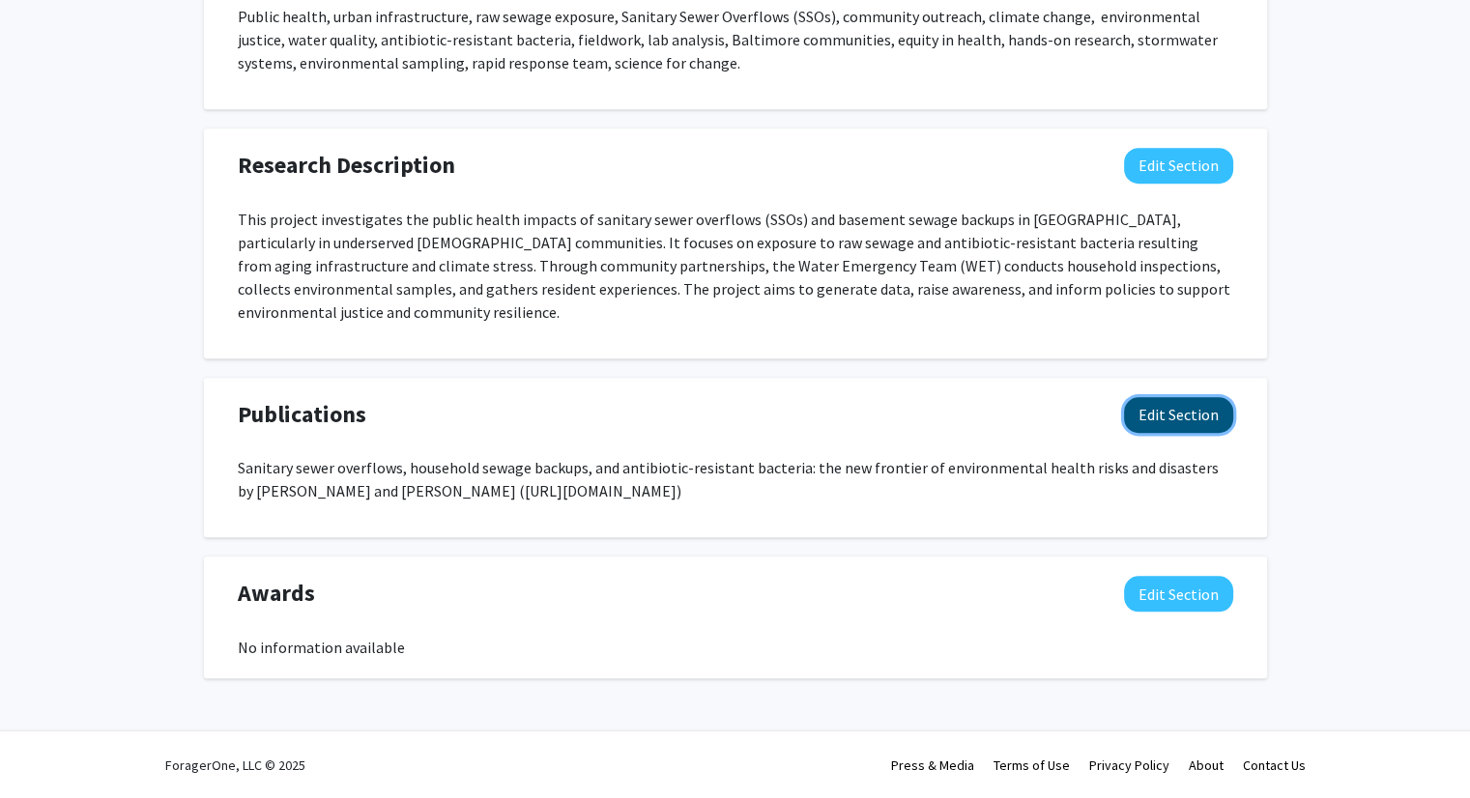
click at [1175, 405] on button "Edit Section" at bounding box center [1178, 415] width 109 height 36
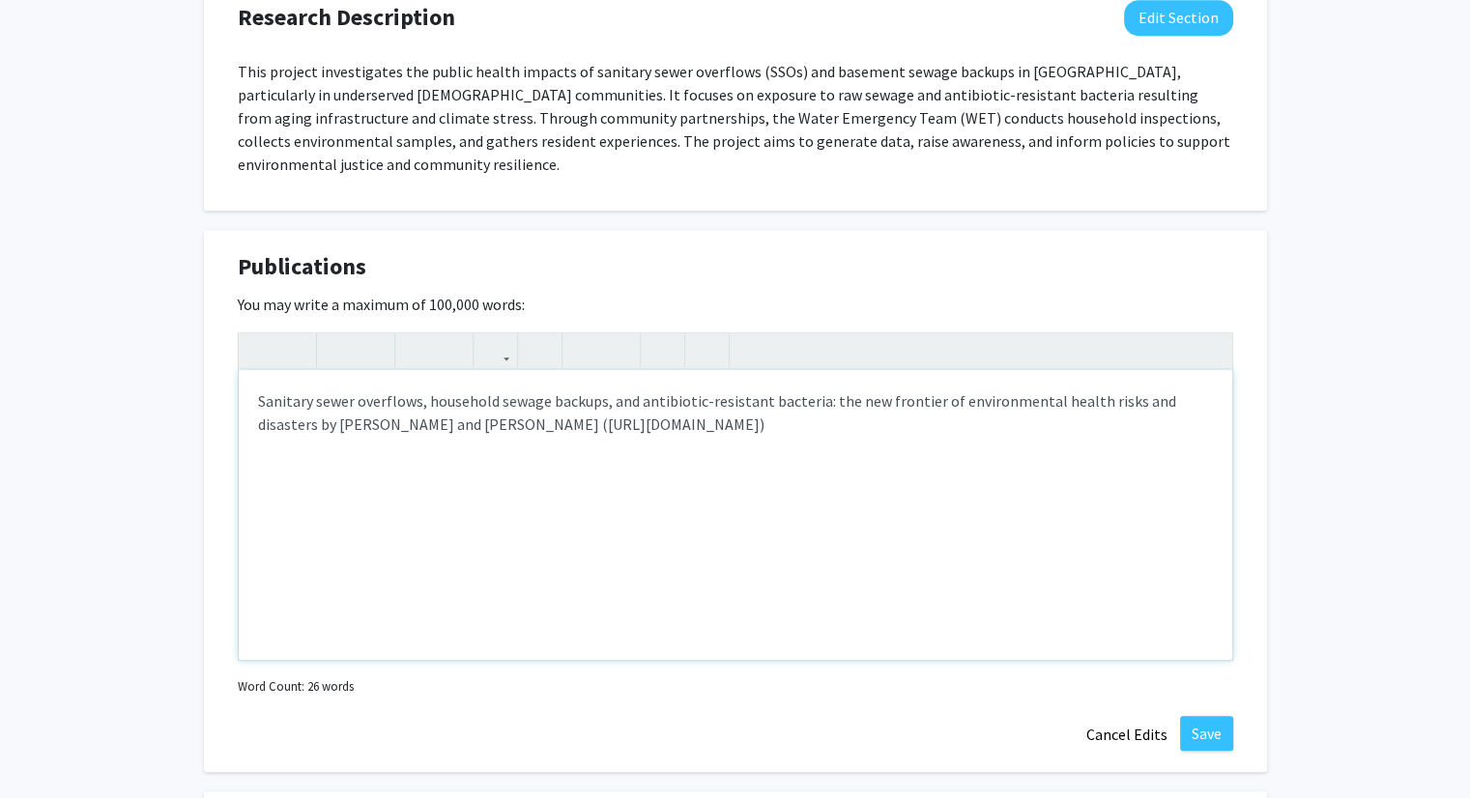
scroll to position [1573, 0]
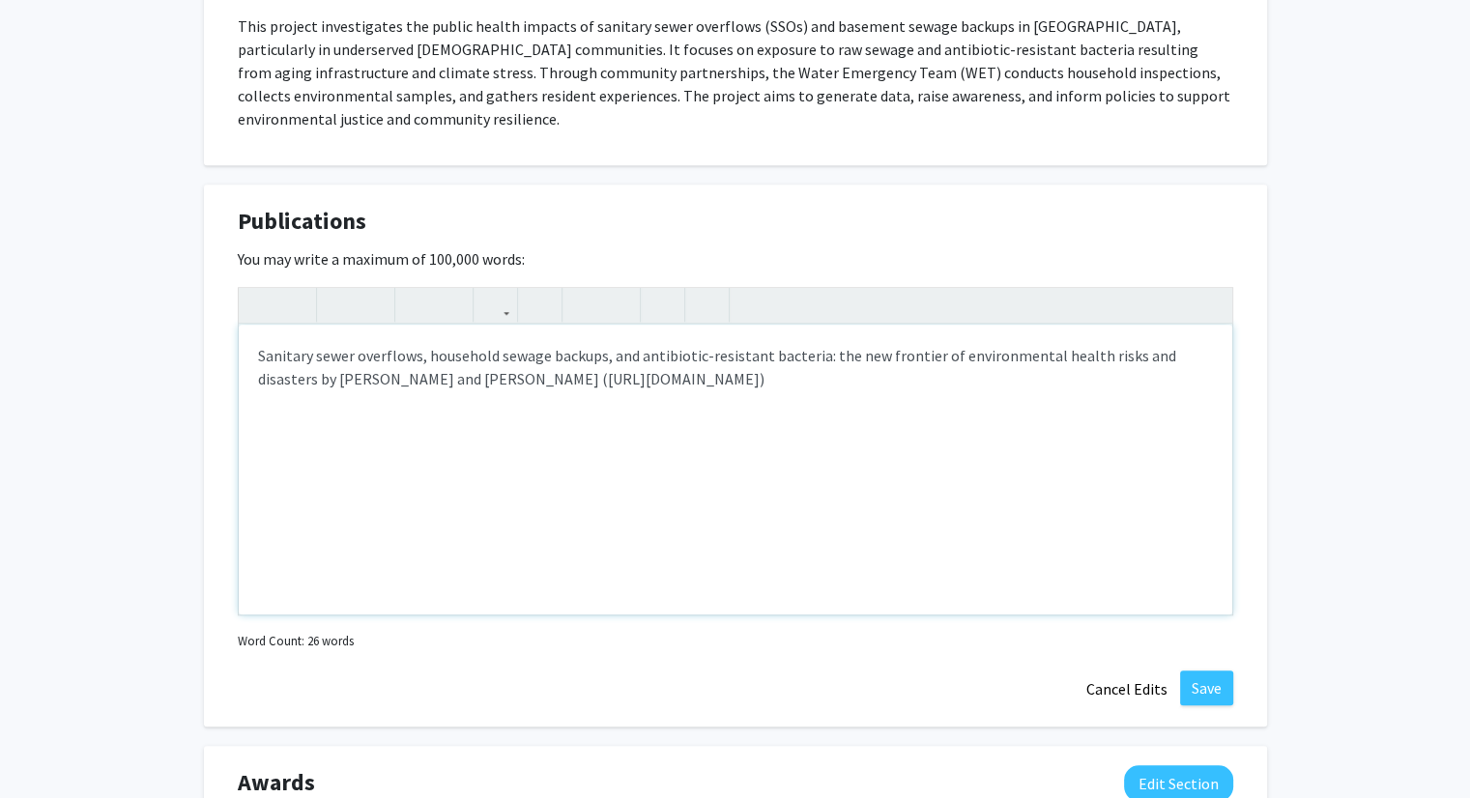
click at [1049, 374] on p "Sanitary sewer overflows, household sewage backups, and antibiotic-resistant ba…" at bounding box center [735, 367] width 955 height 46
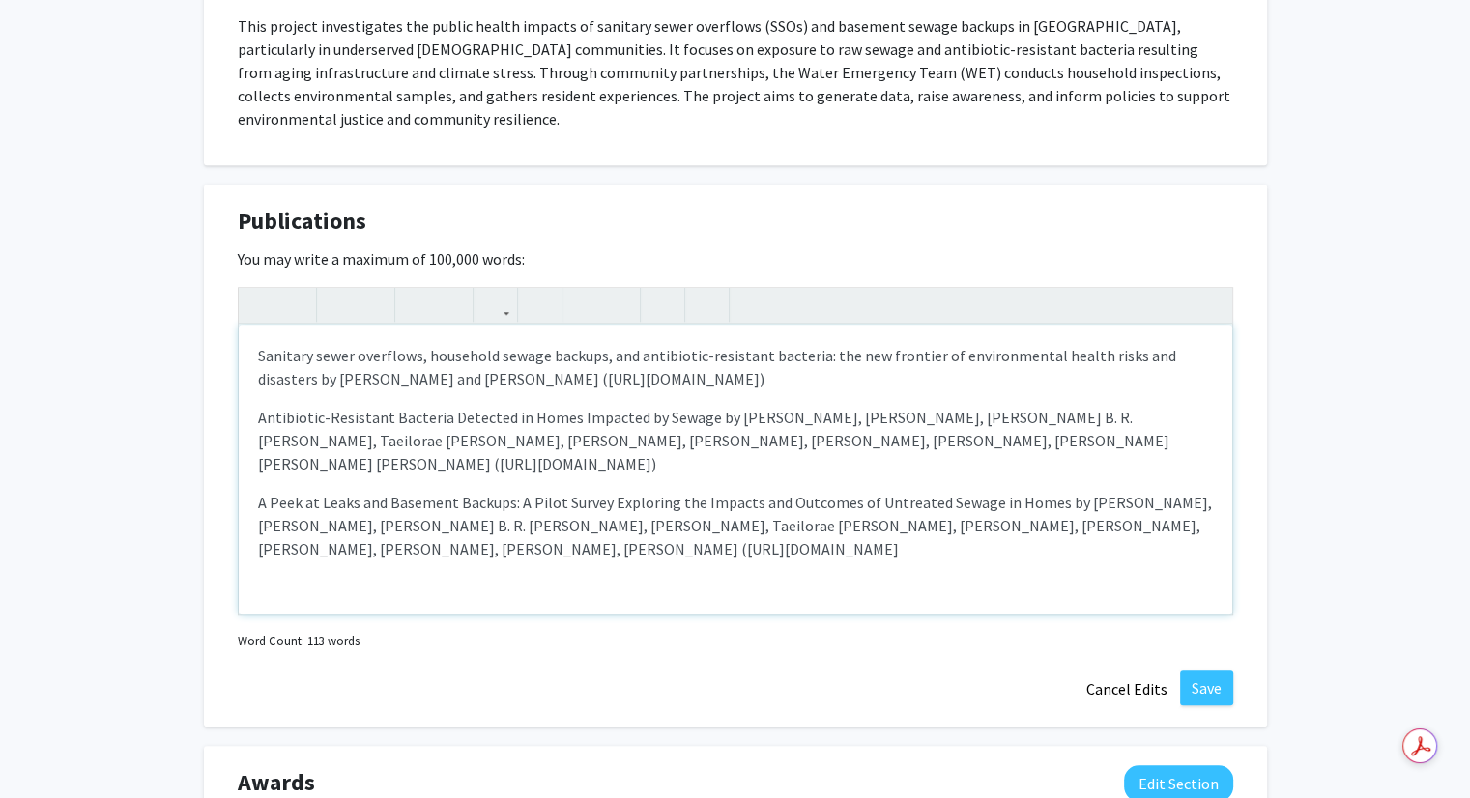
type textarea "<p>Sanitary sewer overflows, household sewage backups, and antibiotic-resistant…"
click at [1206, 683] on button "Save" at bounding box center [1206, 688] width 53 height 35
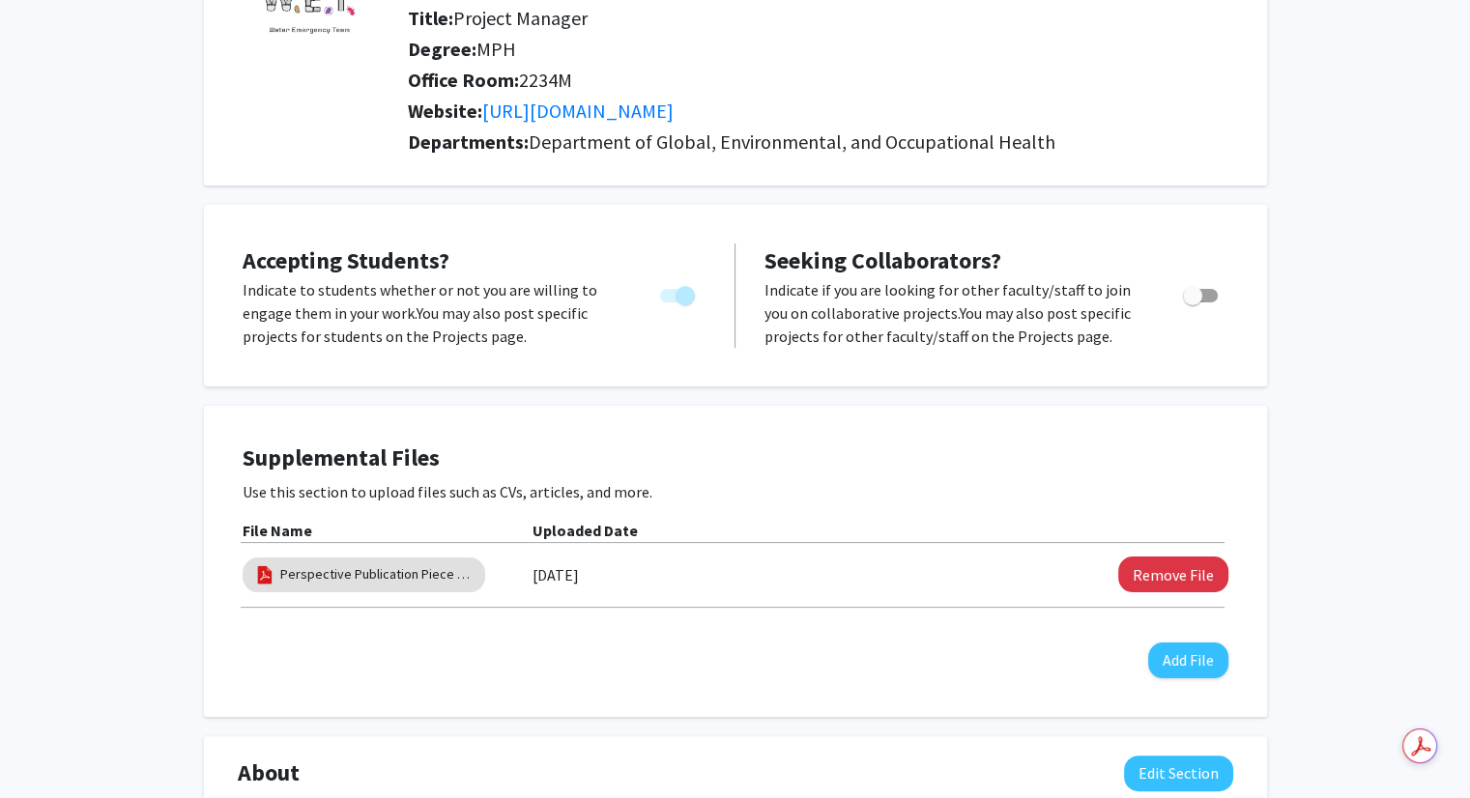
scroll to position [193, 0]
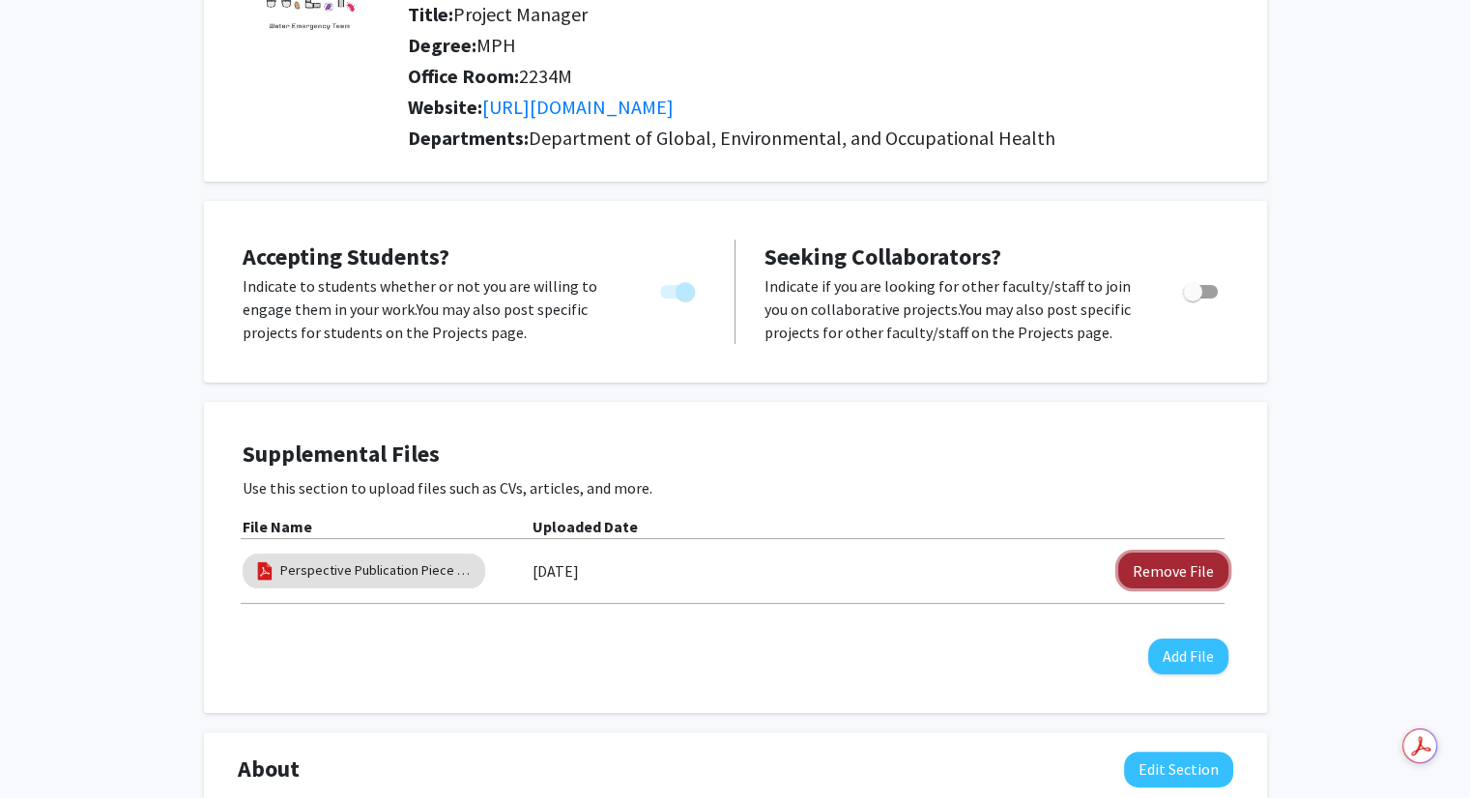
click at [1163, 564] on button "Remove File" at bounding box center [1173, 571] width 110 height 36
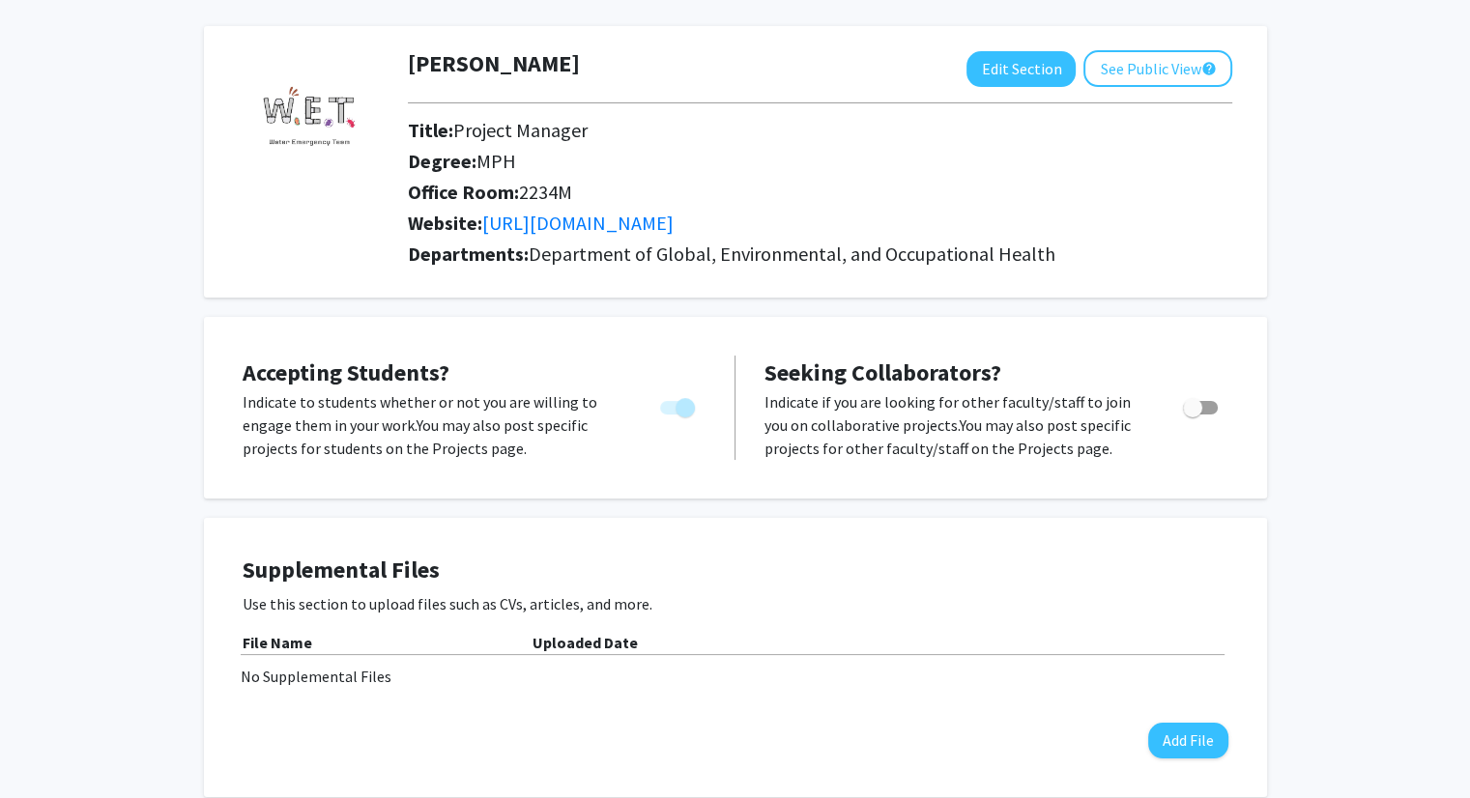
scroll to position [0, 0]
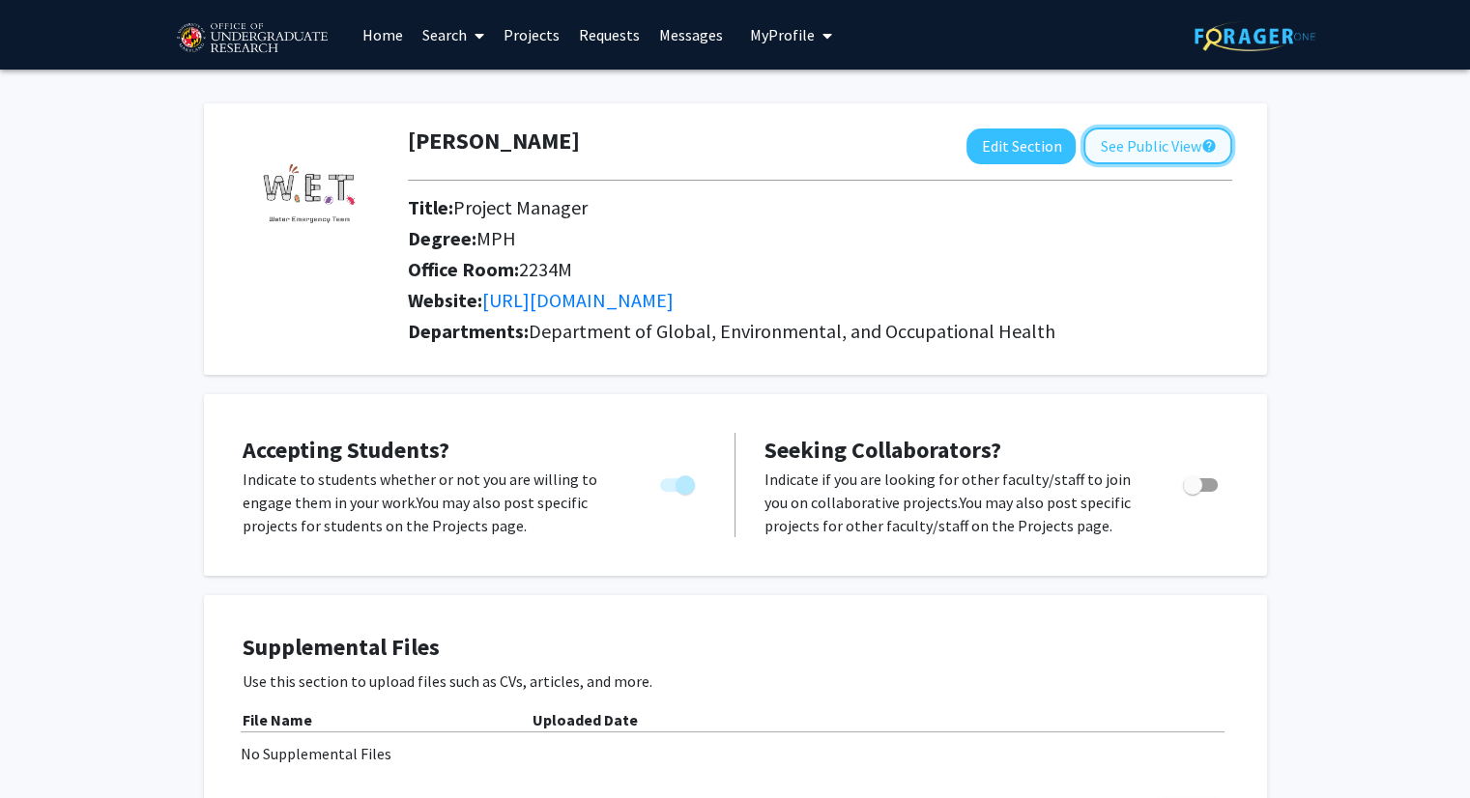
click at [1171, 148] on button "See Public View help" at bounding box center [1157, 146] width 149 height 37
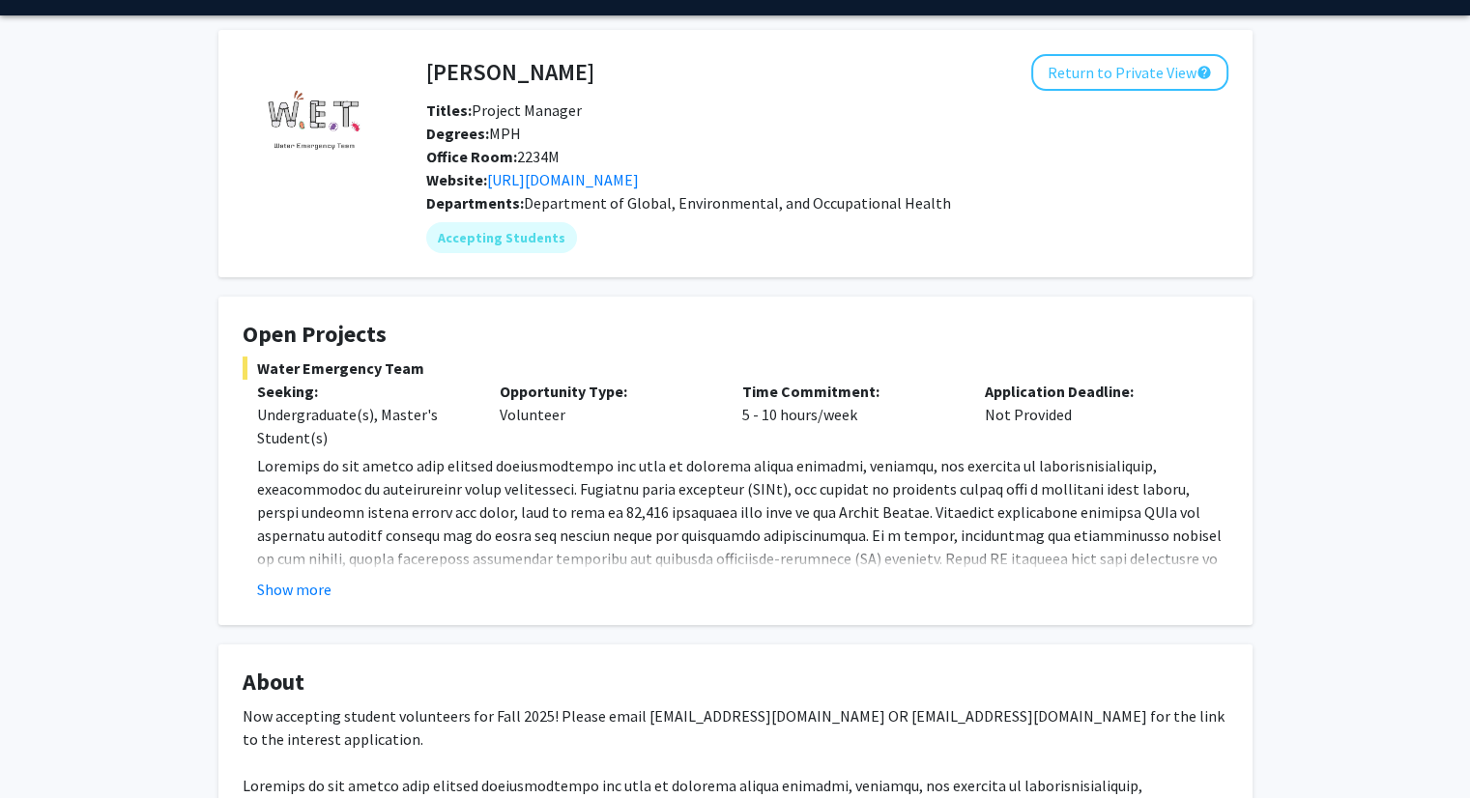
scroll to position [97, 0]
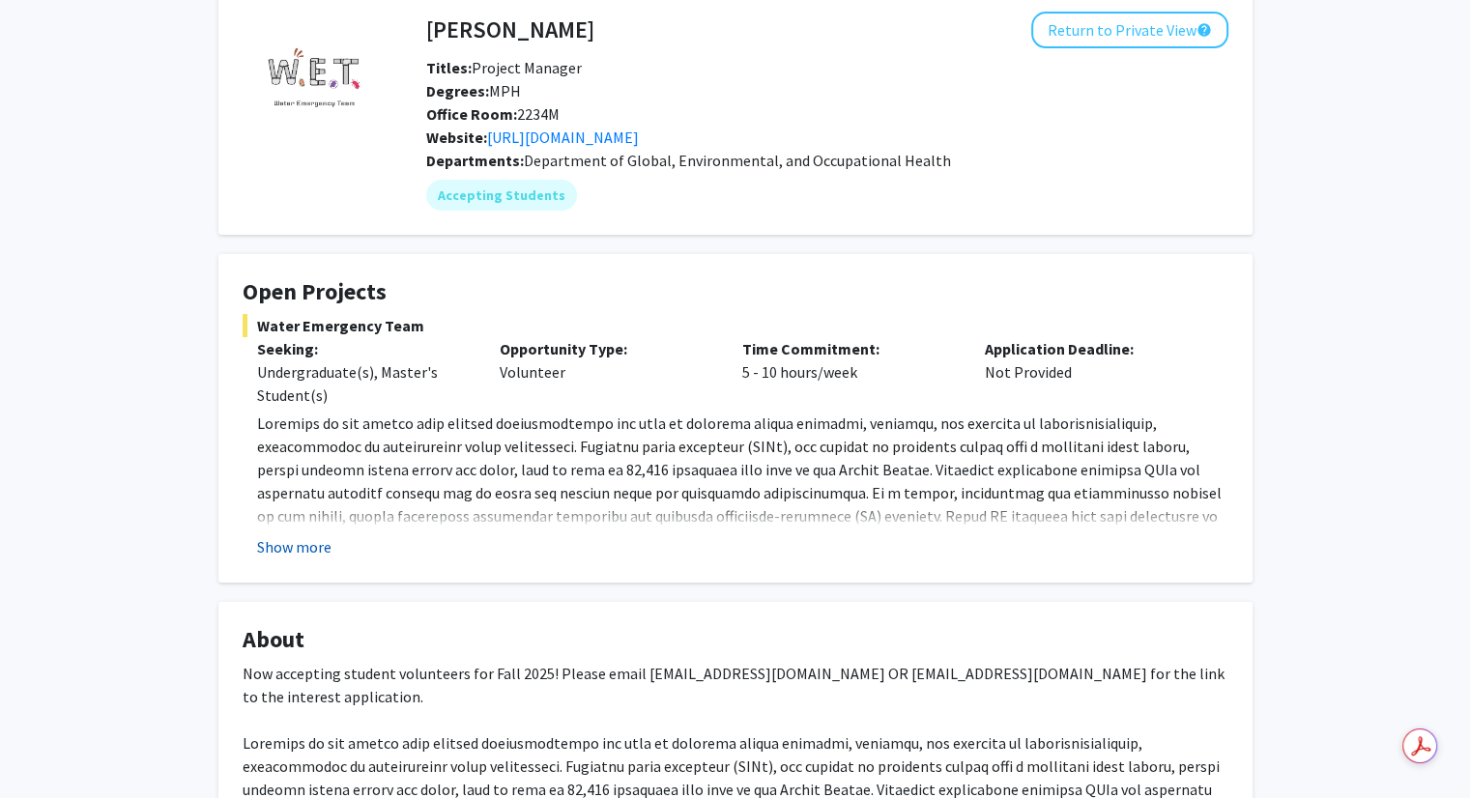
click at [295, 545] on button "Show more" at bounding box center [294, 546] width 74 height 23
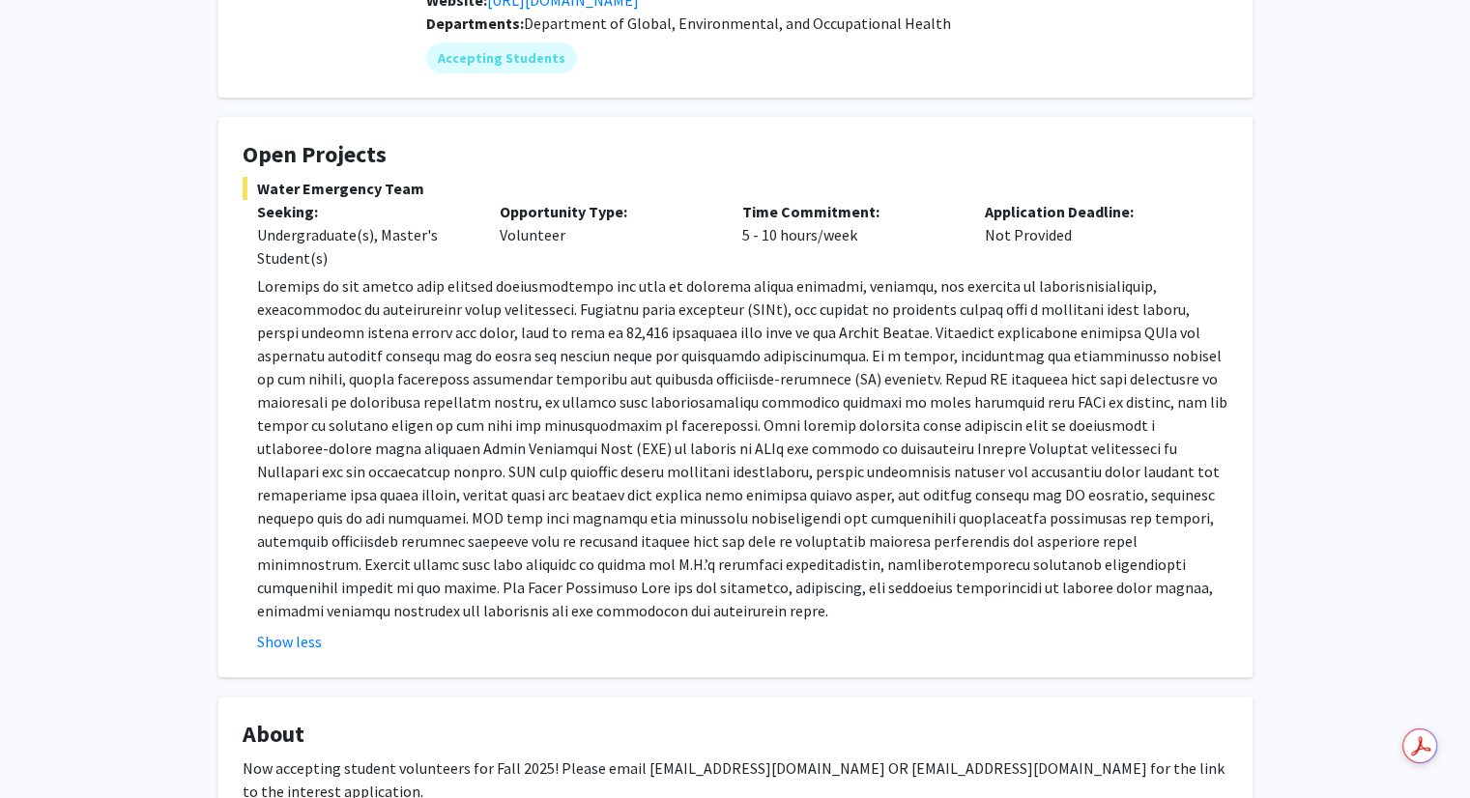
scroll to position [0, 0]
